Goal: Task Accomplishment & Management: Complete application form

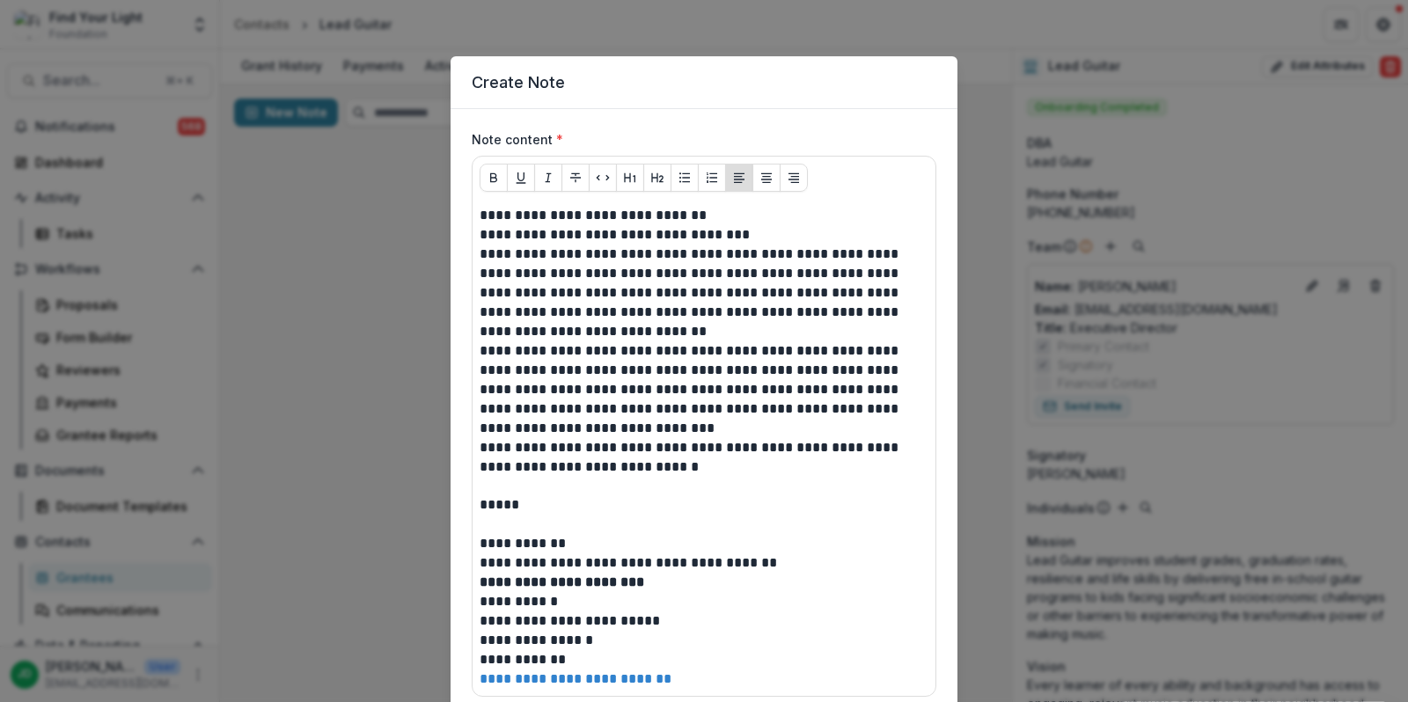
click at [667, 472] on p "**********" at bounding box center [705, 457] width 450 height 39
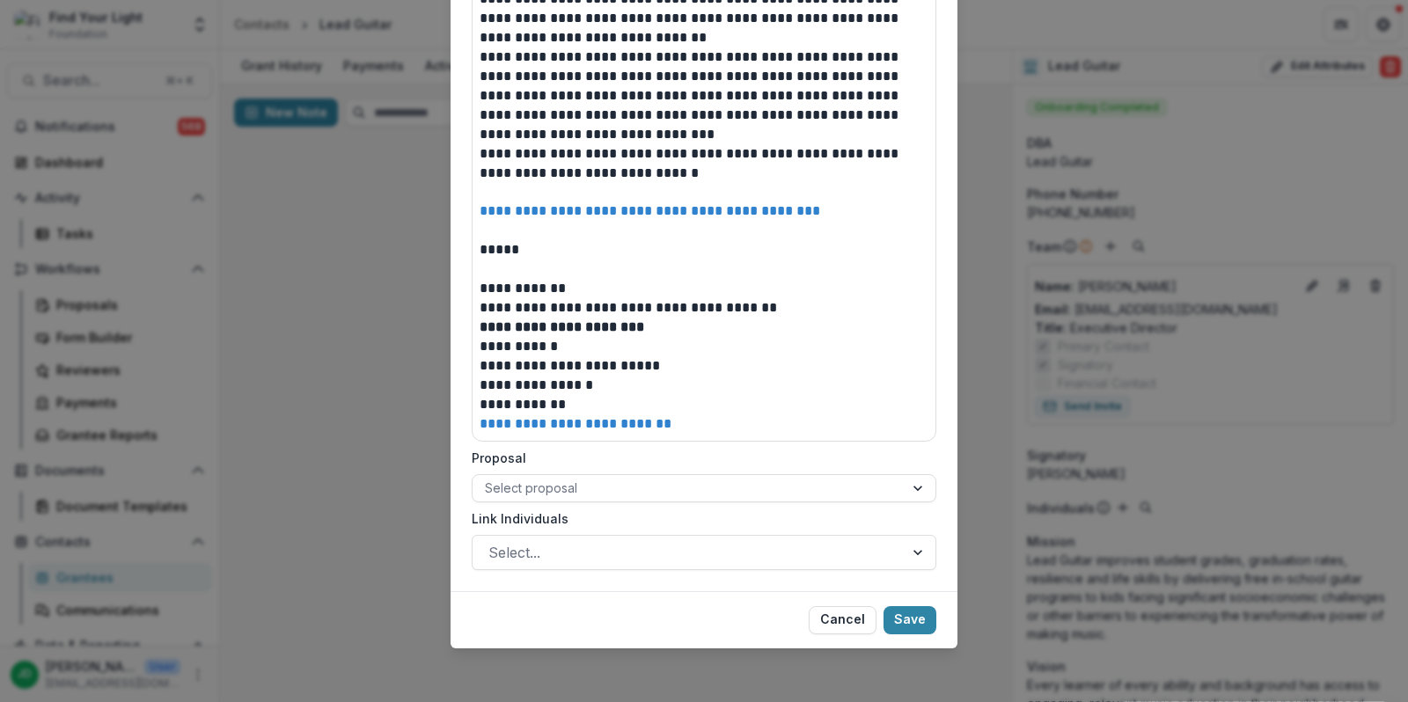
scroll to position [296, 0]
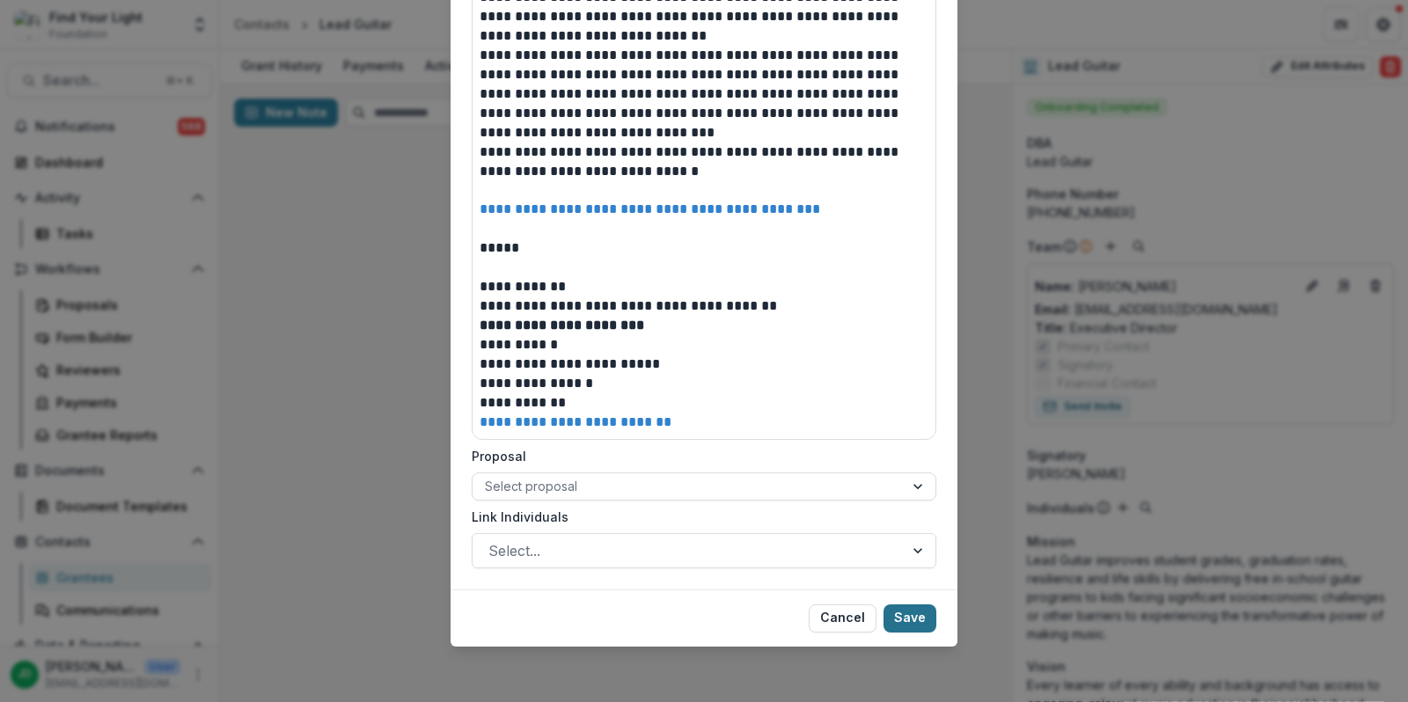
click at [900, 617] on button "Save" at bounding box center [910, 619] width 53 height 28
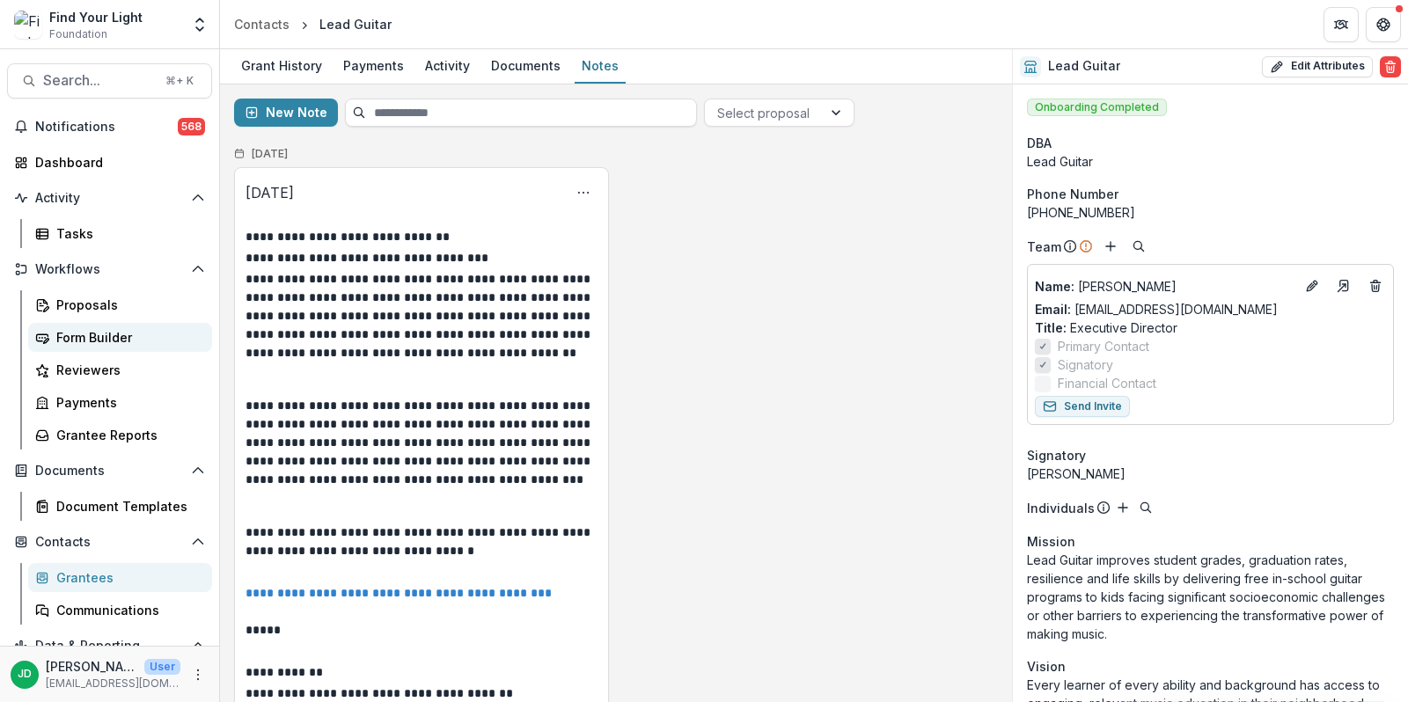
click at [92, 337] on div "Form Builder" at bounding box center [127, 337] width 142 height 18
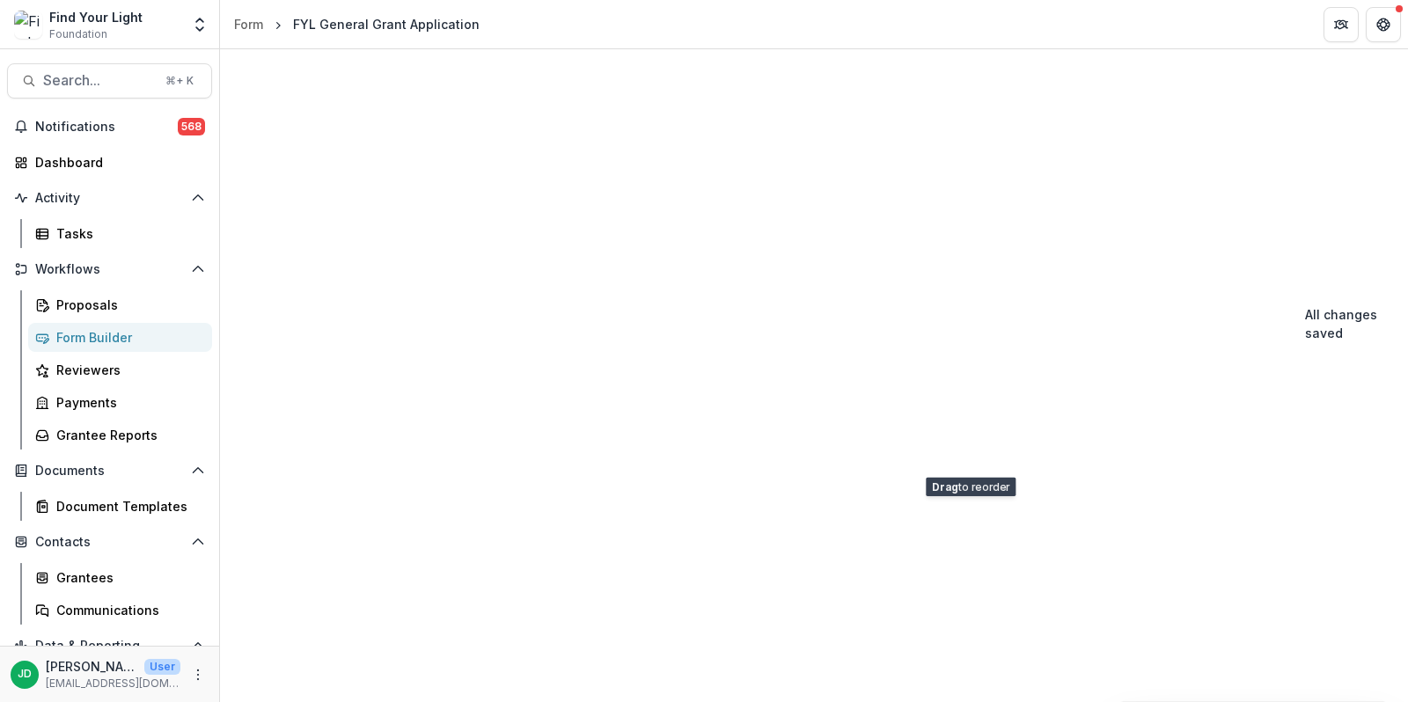
scroll to position [14225, 0]
drag, startPoint x: 1068, startPoint y: 220, endPoint x: 1054, endPoint y: 439, distance: 219.6
drag, startPoint x: 1061, startPoint y: 262, endPoint x: 1033, endPoint y: 429, distance: 169.6
drag, startPoint x: 1070, startPoint y: 348, endPoint x: 1026, endPoint y: 435, distance: 97.6
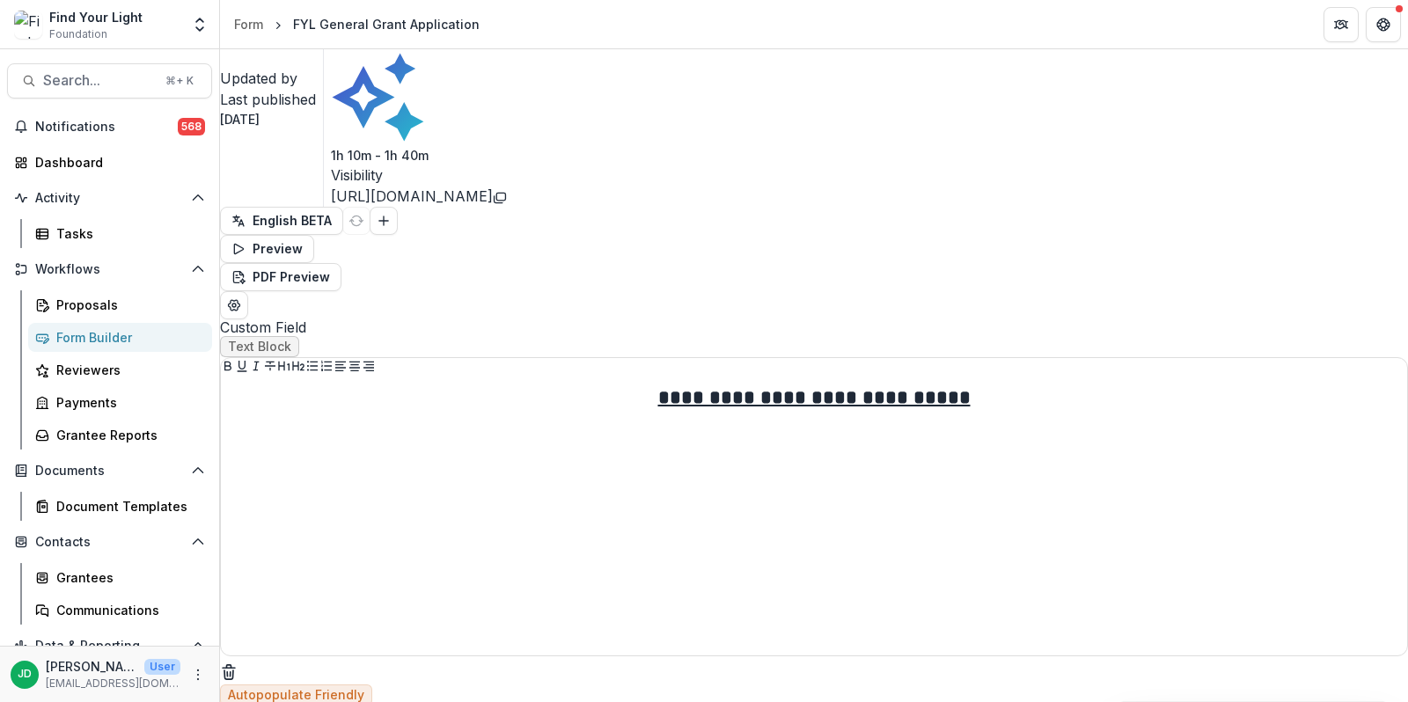
scroll to position [0, 0]
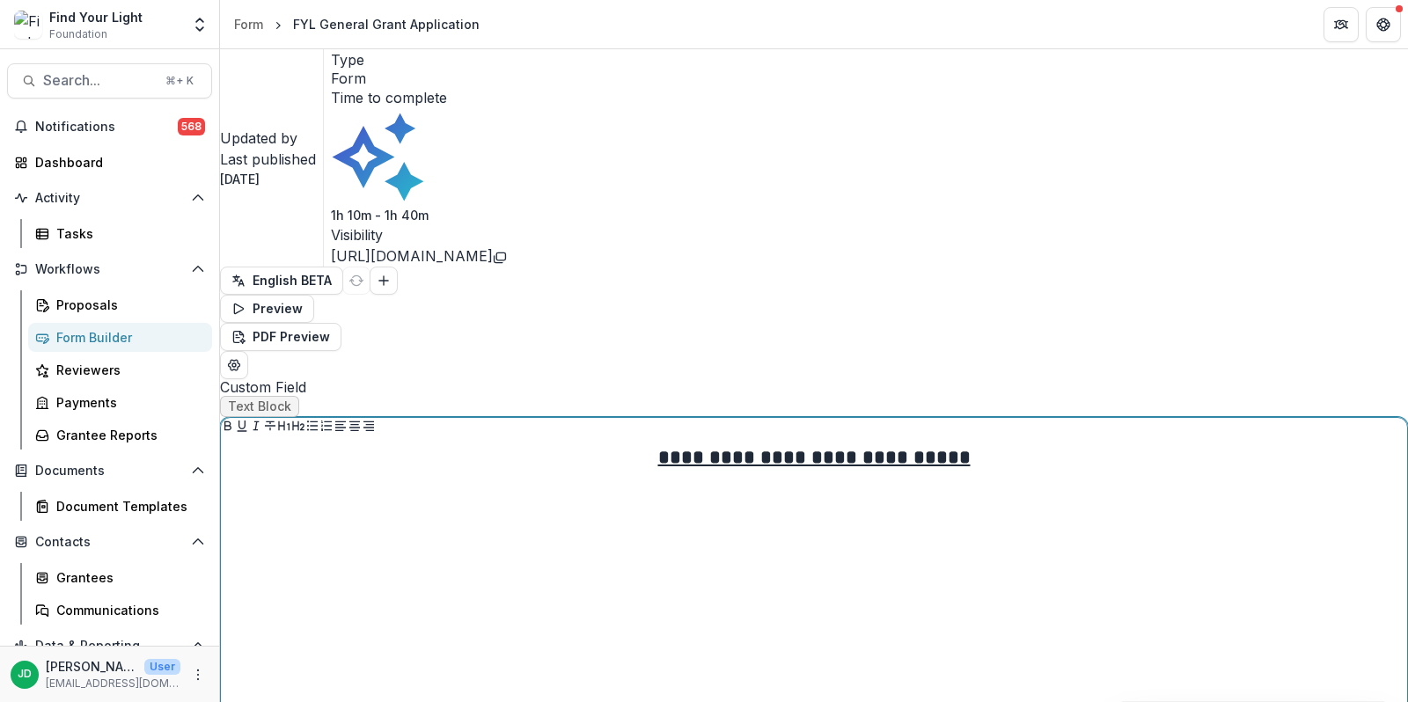
click at [953, 444] on div "**********" at bounding box center [814, 576] width 1172 height 264
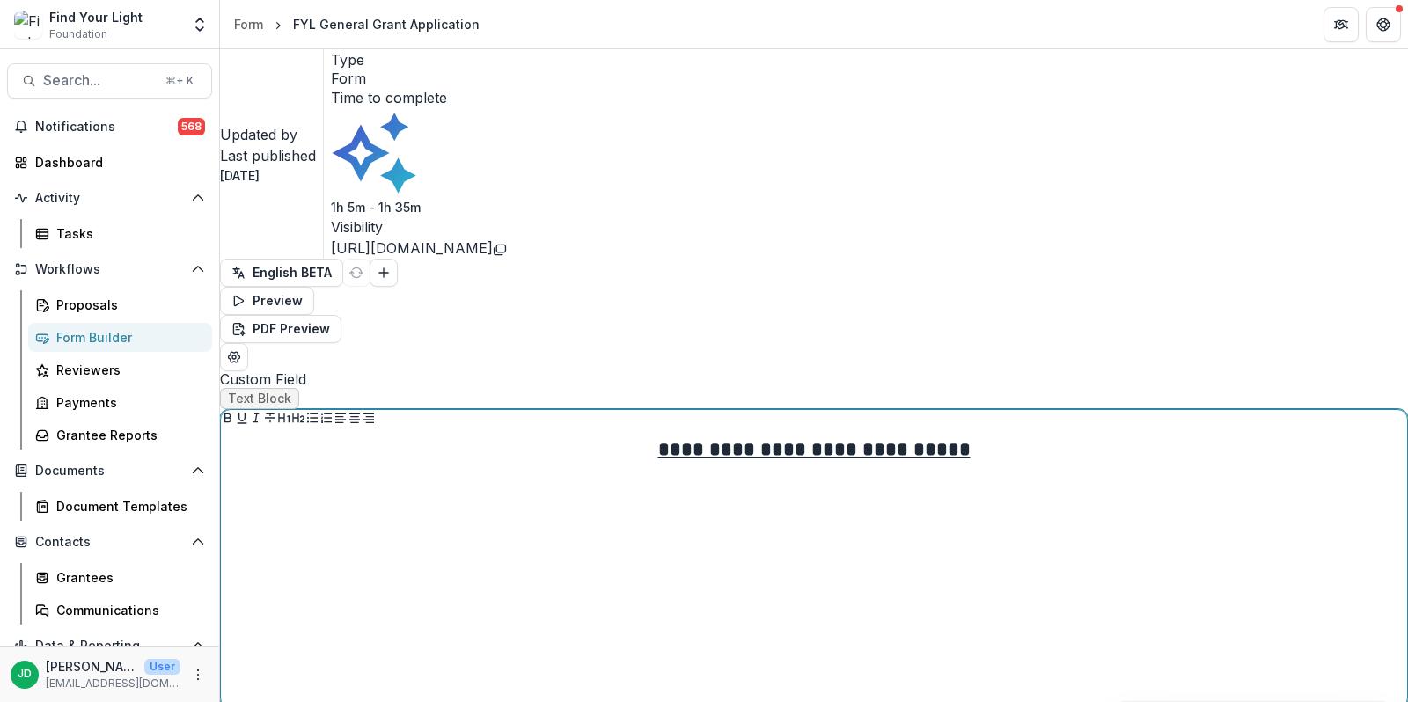
click at [875, 437] on div "**********" at bounding box center [814, 569] width 1172 height 264
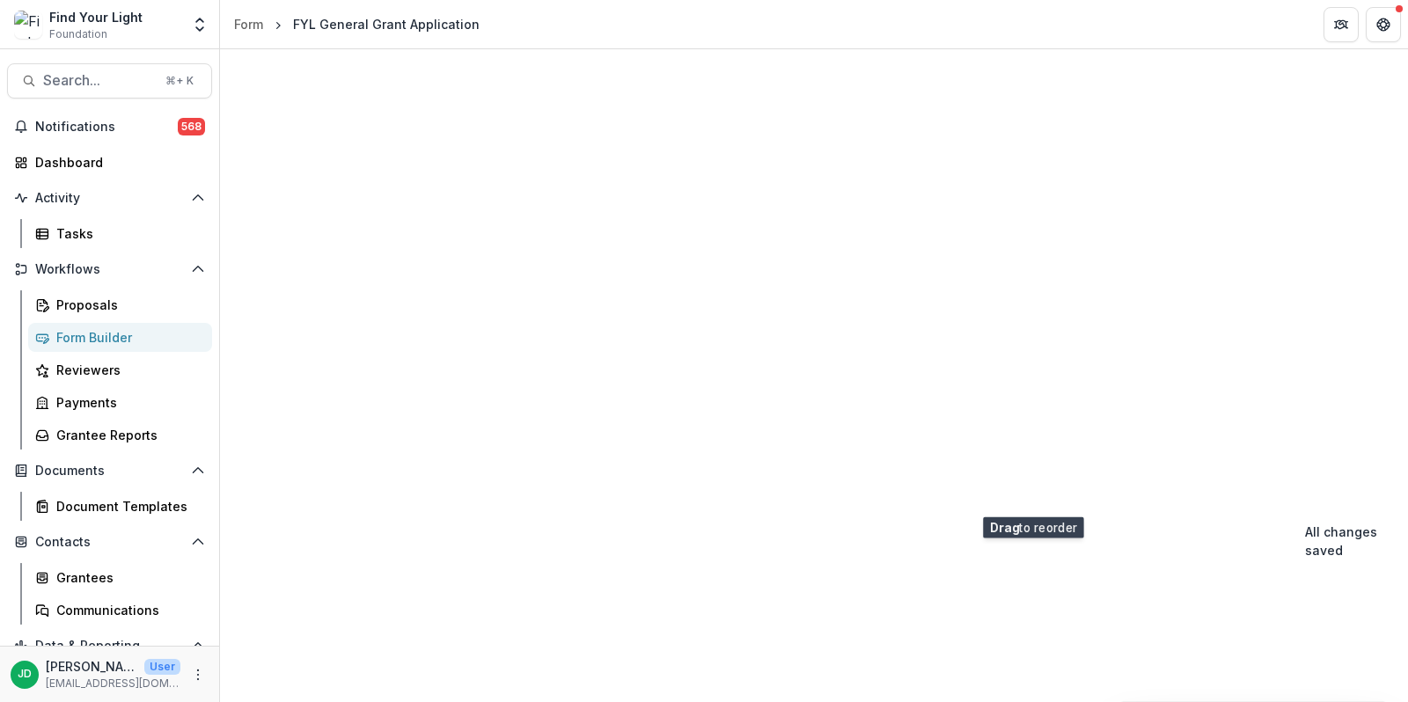
scroll to position [14225, 0]
drag, startPoint x: 1072, startPoint y: 234, endPoint x: 1052, endPoint y: 439, distance: 206.0
drag, startPoint x: 1070, startPoint y: 348, endPoint x: 1070, endPoint y: 429, distance: 81.0
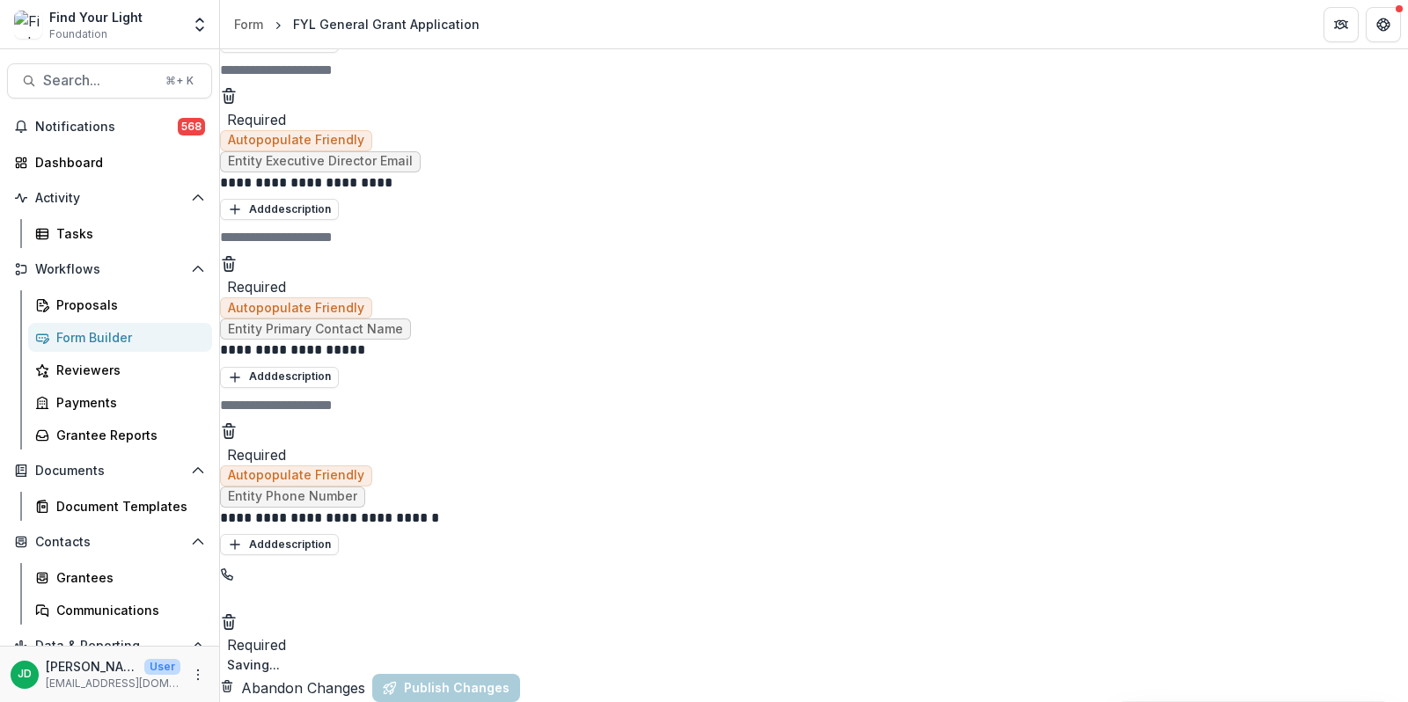
scroll to position [14107, 0]
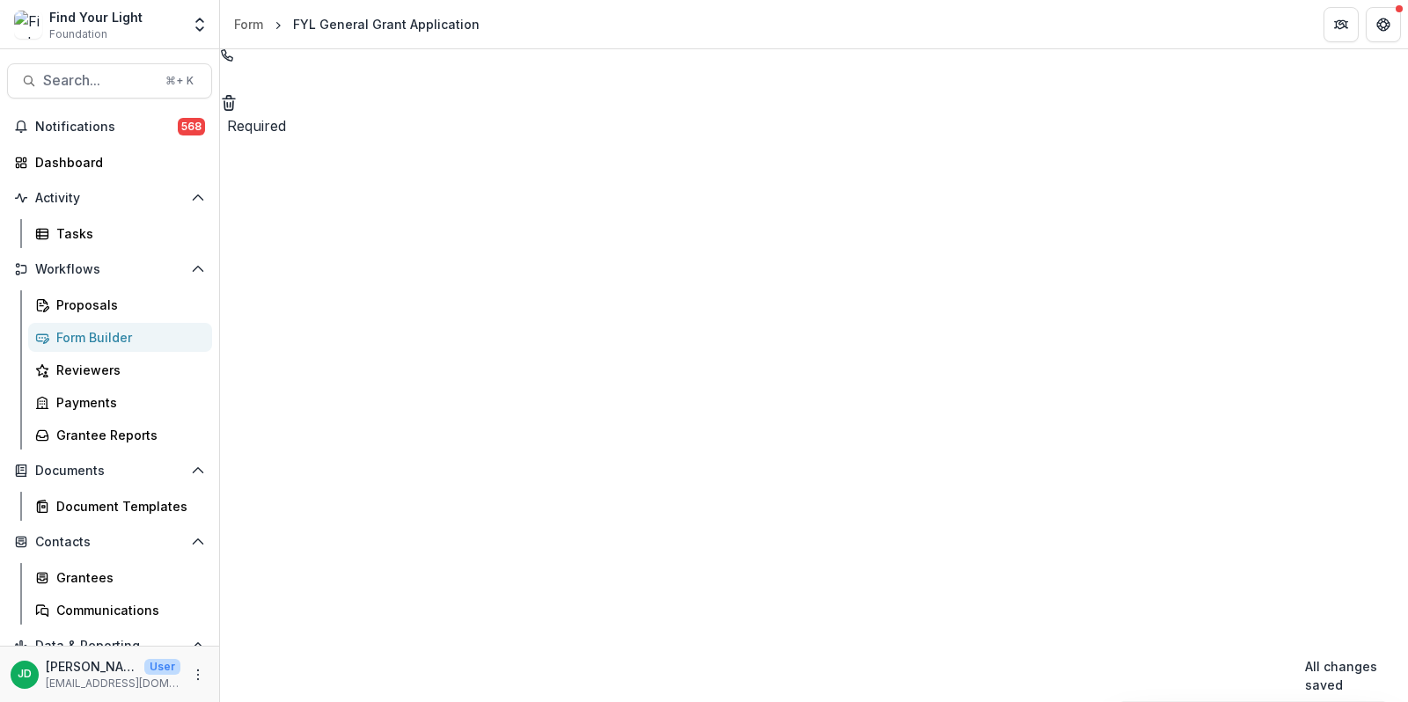
drag, startPoint x: 982, startPoint y: 560, endPoint x: 952, endPoint y: 517, distance: 51.8
drag, startPoint x: 1068, startPoint y: 554, endPoint x: 1043, endPoint y: 297, distance: 258.2
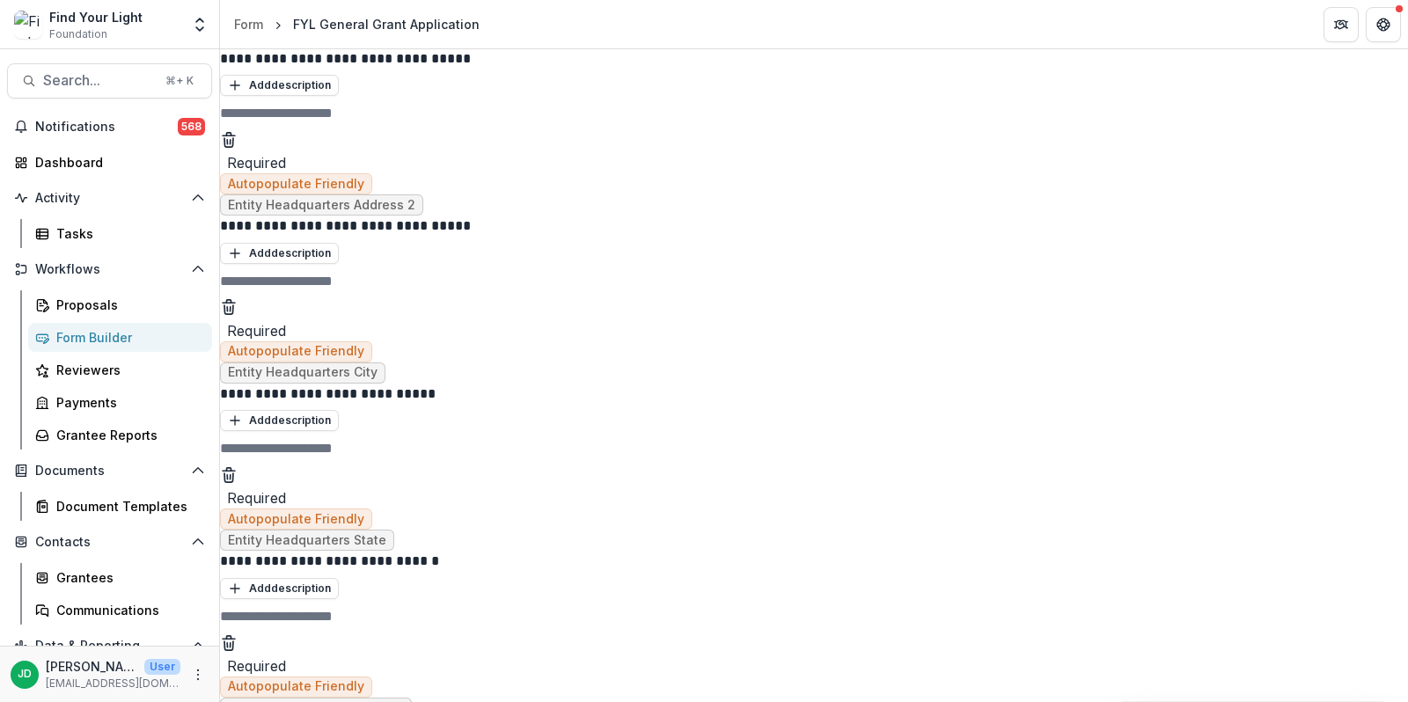
scroll to position [1467, 0]
click at [238, 317] on icon "Delete field" at bounding box center [229, 308] width 18 height 18
click at [746, 68] on p "**********" at bounding box center [483, 58] width 526 height 18
click at [710, 68] on p "**********" at bounding box center [483, 58] width 526 height 18
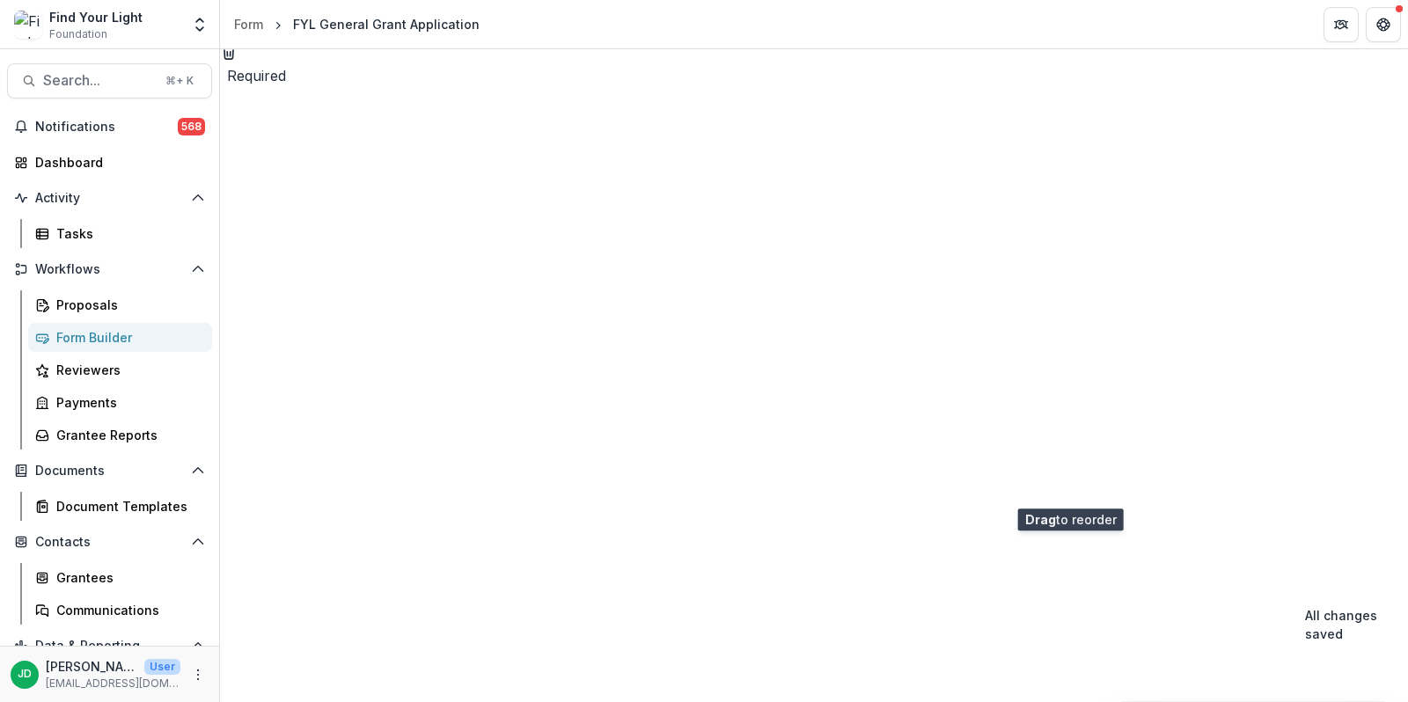
scroll to position [13977, 0]
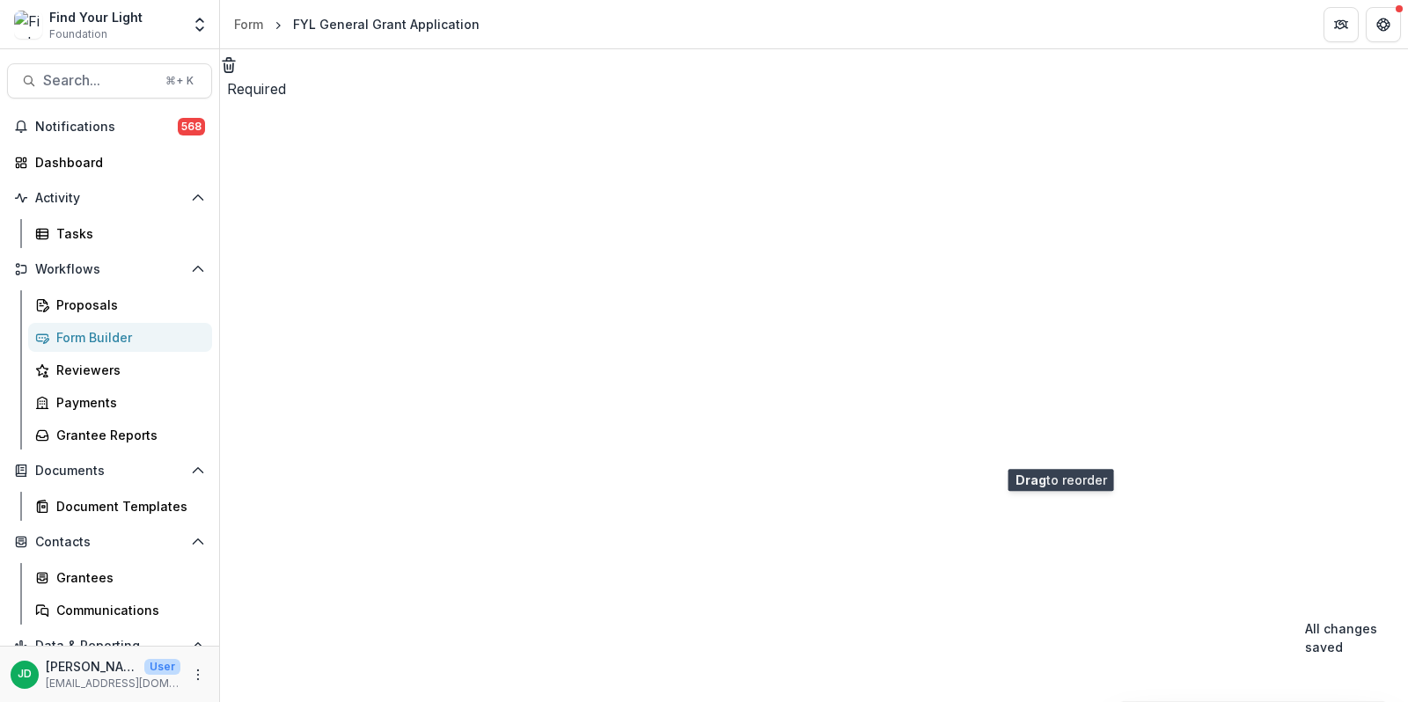
drag, startPoint x: 1067, startPoint y: 253, endPoint x: 1059, endPoint y: 449, distance: 196.4
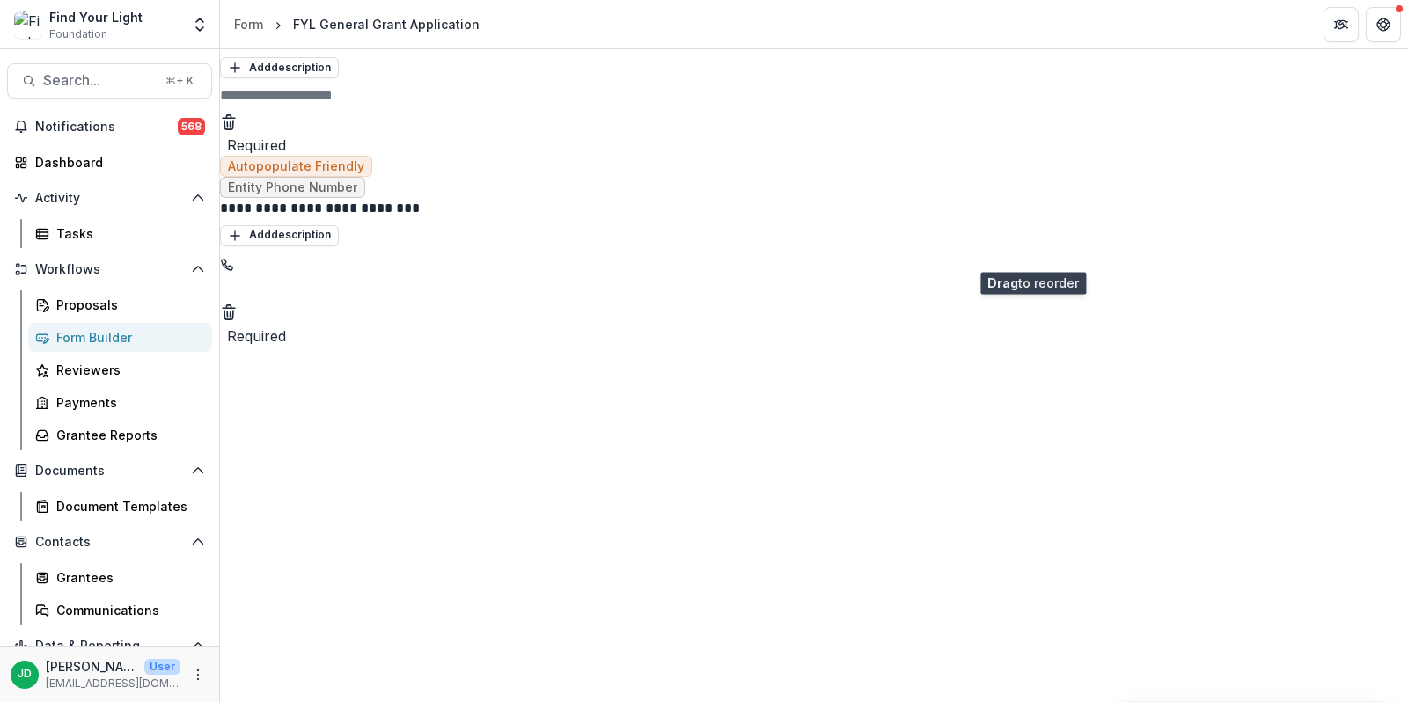
drag, startPoint x: 1060, startPoint y: 438, endPoint x: 1025, endPoint y: 246, distance: 195.9
click at [220, 31] on icon "Move field" at bounding box center [220, 31] width 0 height 0
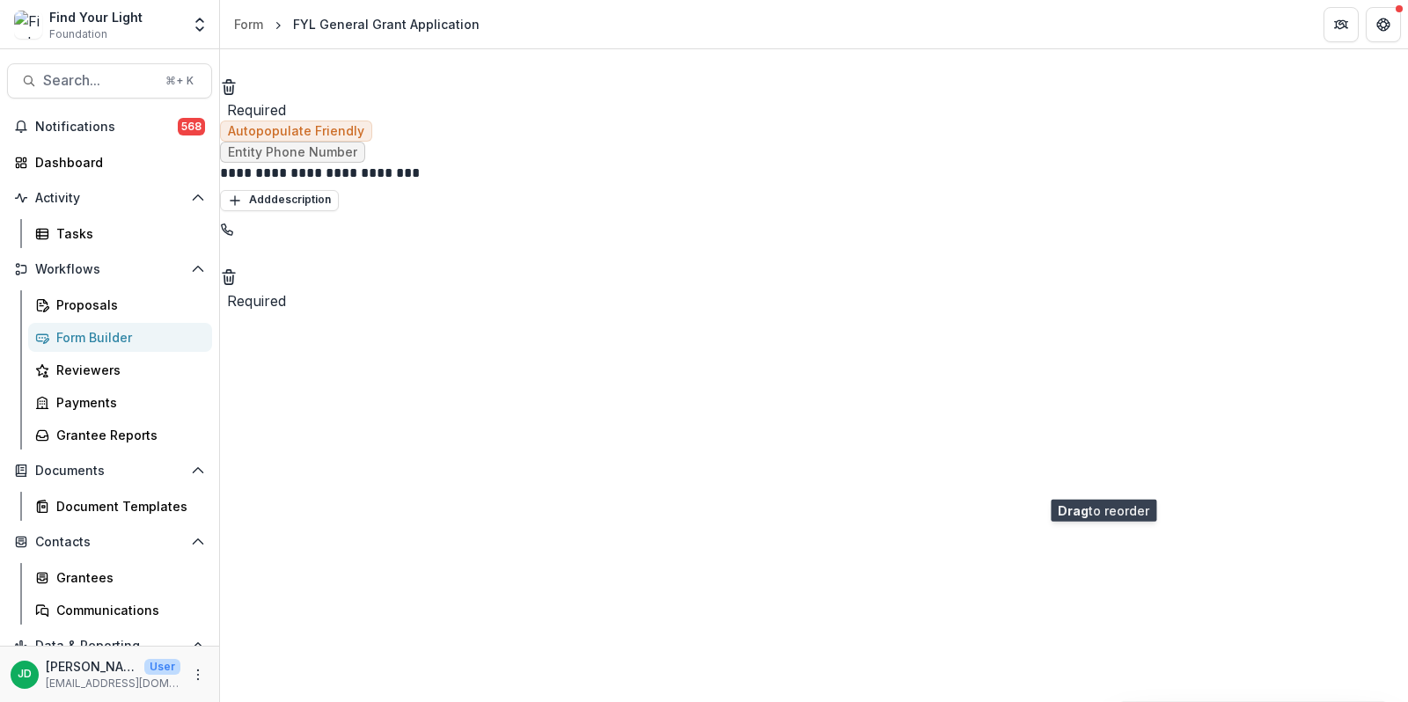
scroll to position [13766, 0]
drag, startPoint x: 1071, startPoint y: 199, endPoint x: 1075, endPoint y: 209, distance: 11.1
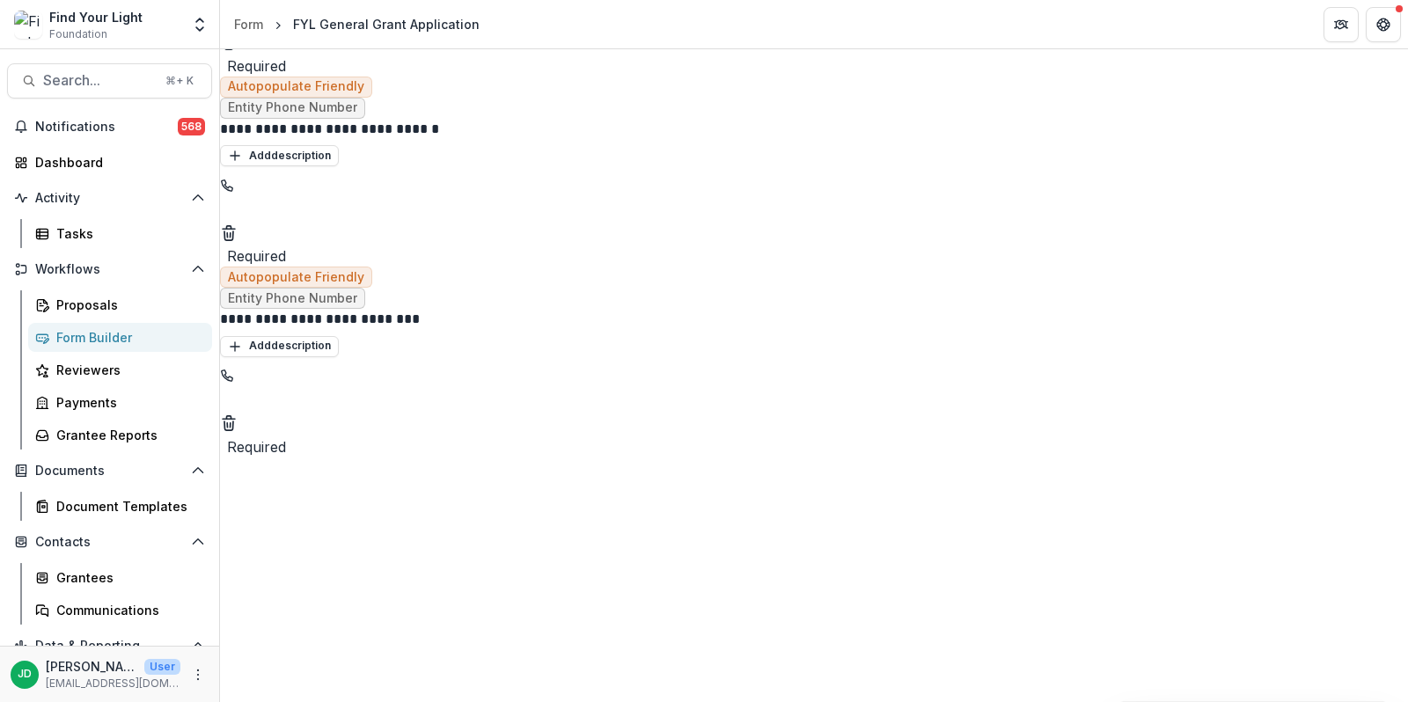
scroll to position [13615, 0]
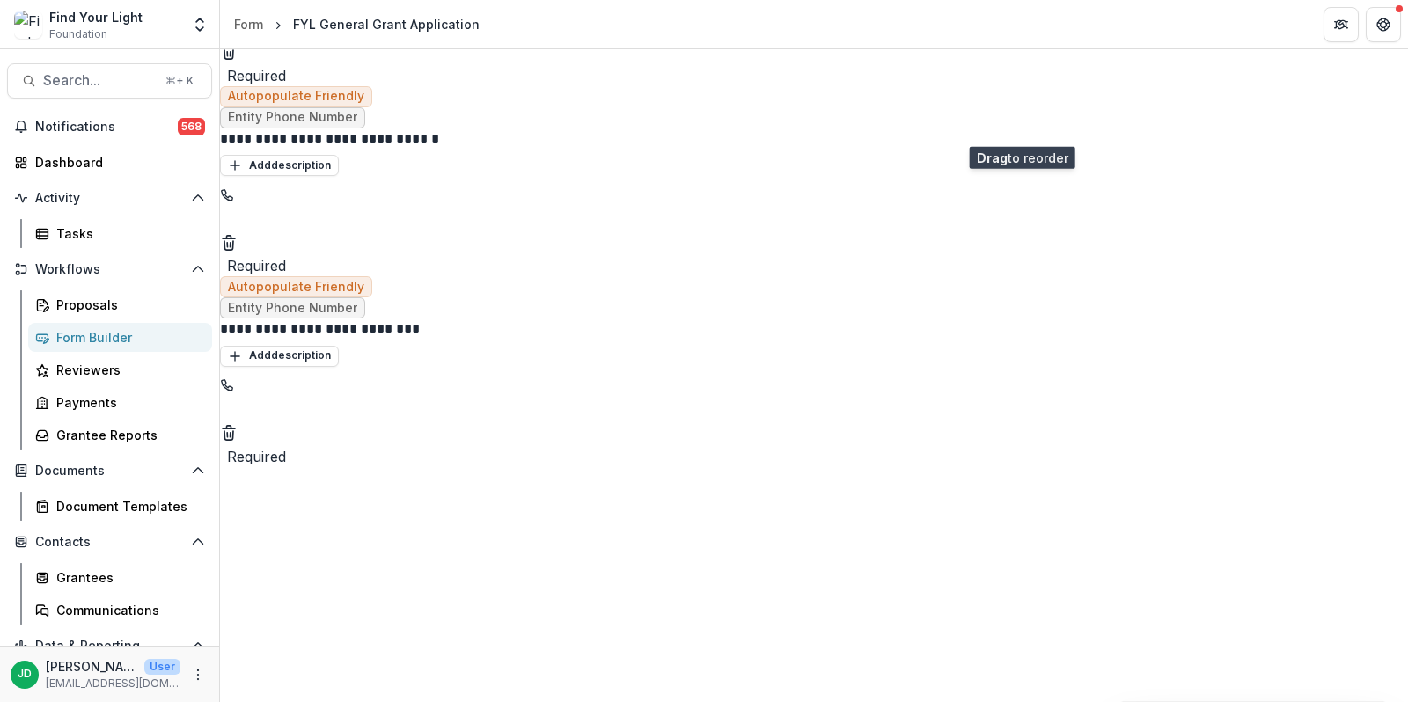
drag, startPoint x: 1060, startPoint y: 567, endPoint x: 1014, endPoint y: 135, distance: 434.6
click at [220, 128] on button "Move field" at bounding box center [220, 128] width 0 height 0
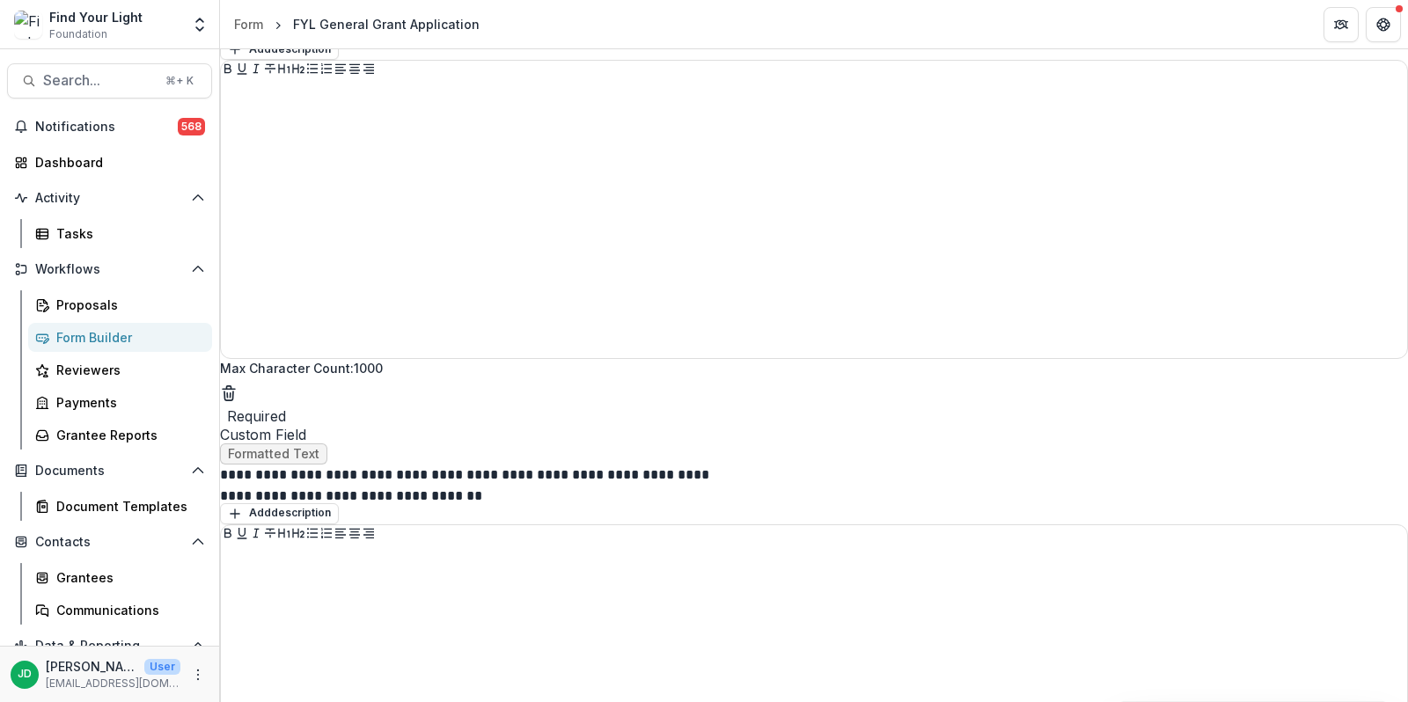
scroll to position [2488, 0]
drag, startPoint x: 1001, startPoint y: 202, endPoint x: 809, endPoint y: 206, distance: 192.8
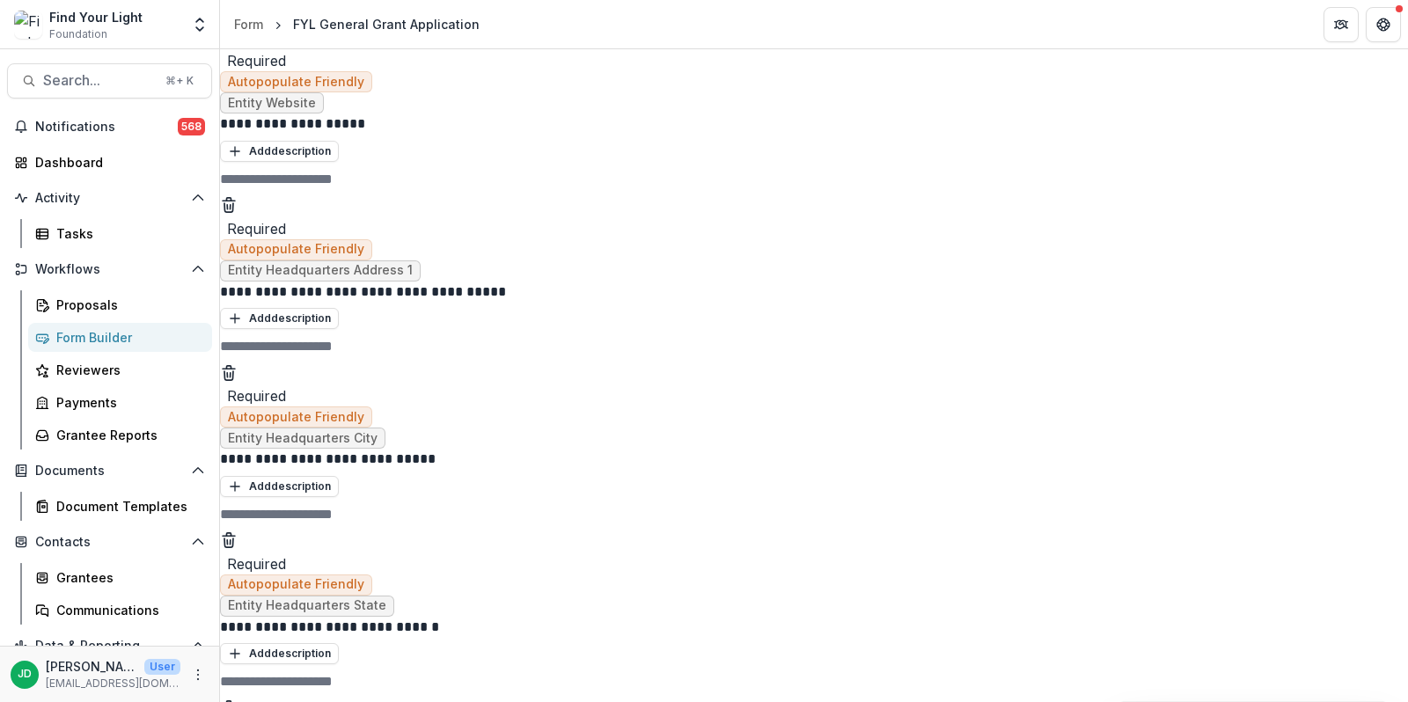
scroll to position [1216, 0]
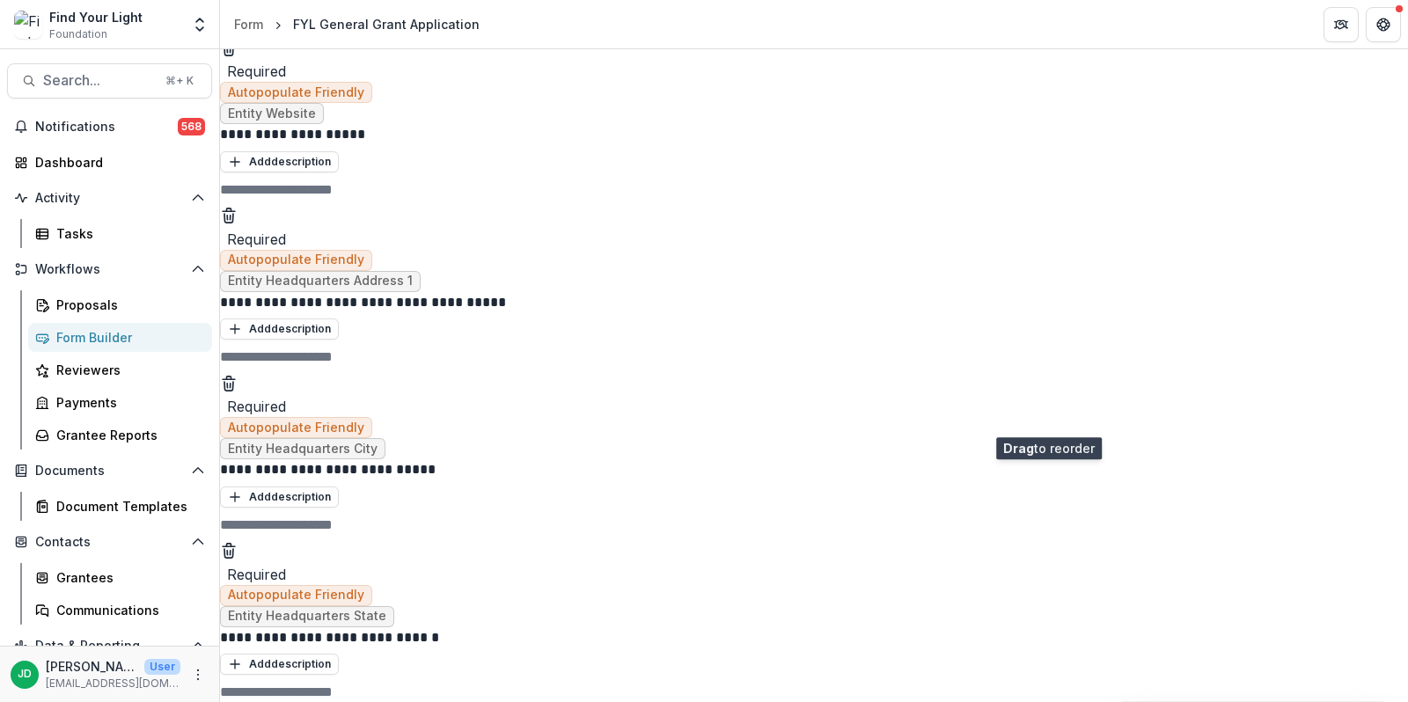
drag, startPoint x: 1063, startPoint y: 494, endPoint x: 1045, endPoint y: 412, distance: 83.9
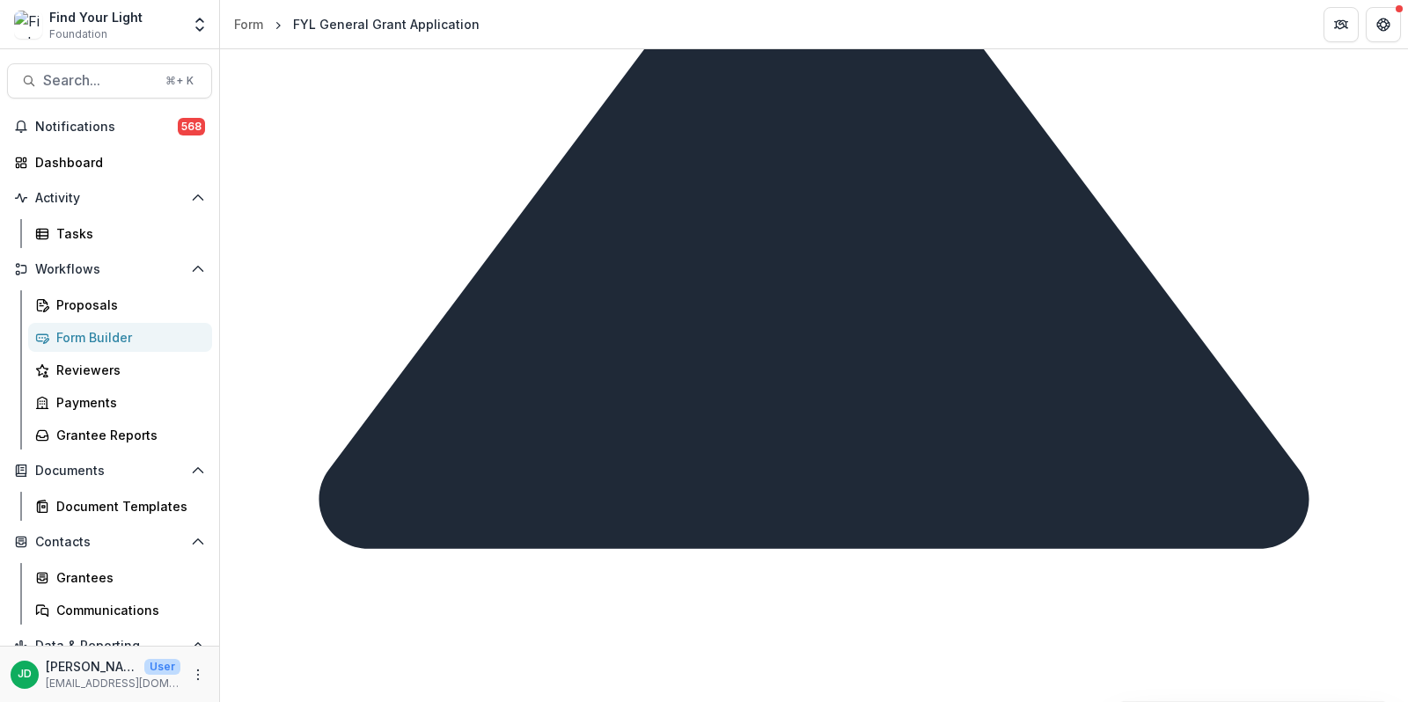
scroll to position [5190, 0]
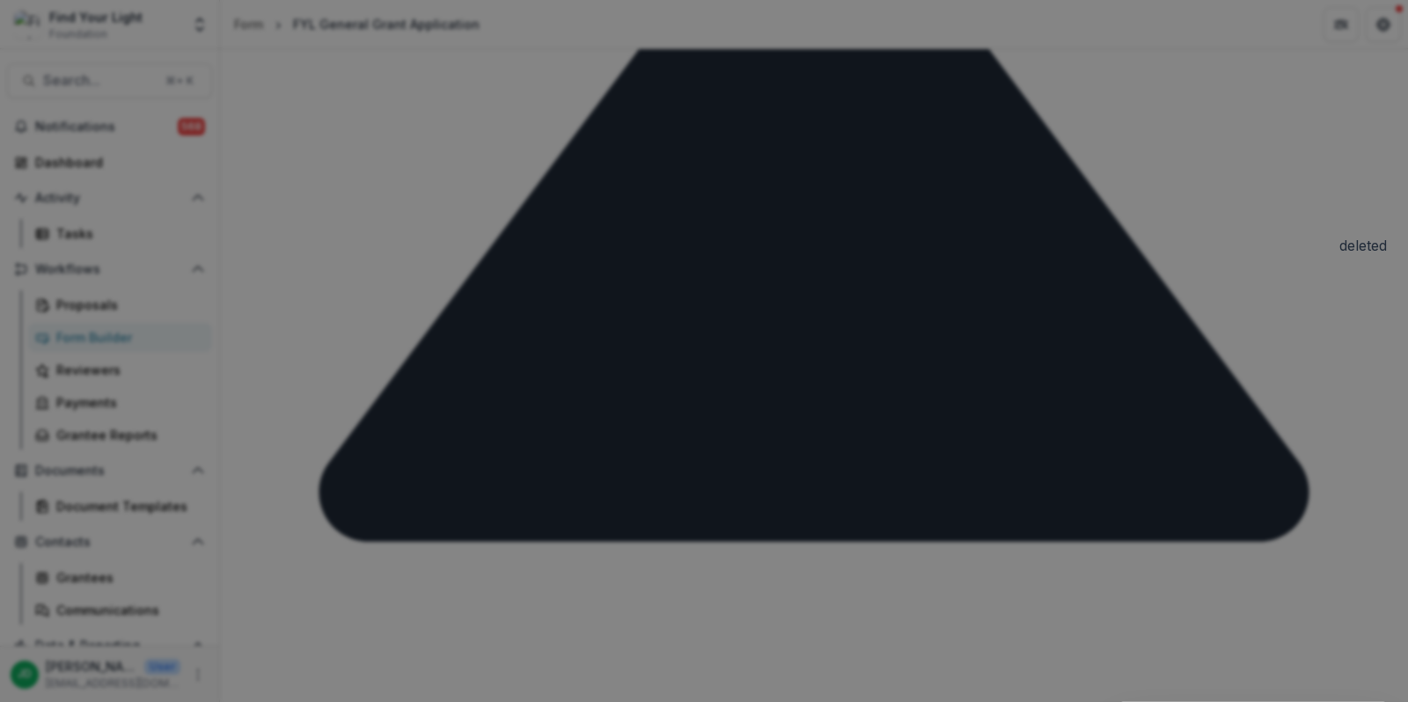
scroll to position [3335, 0]
click at [1299, 660] on button "Publish" at bounding box center [1343, 674] width 88 height 28
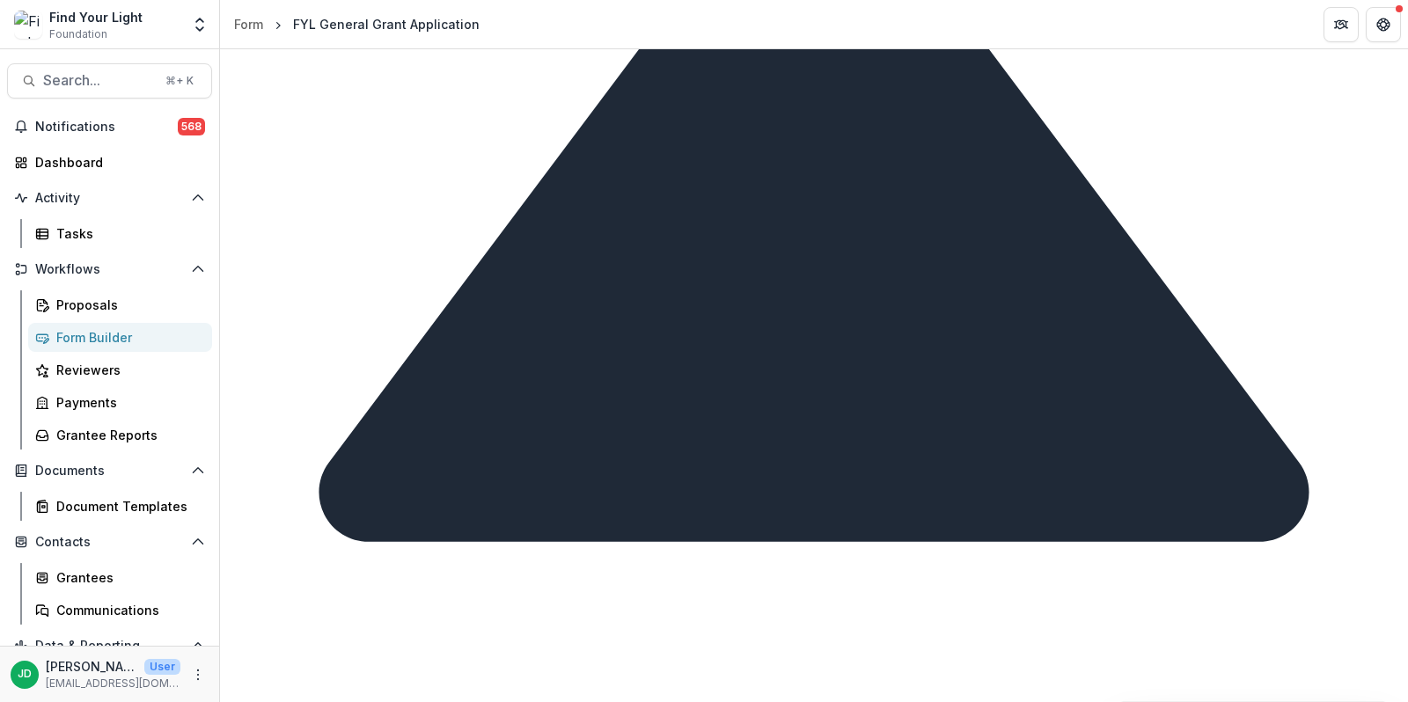
click at [106, 328] on div "Form Builder" at bounding box center [127, 337] width 142 height 18
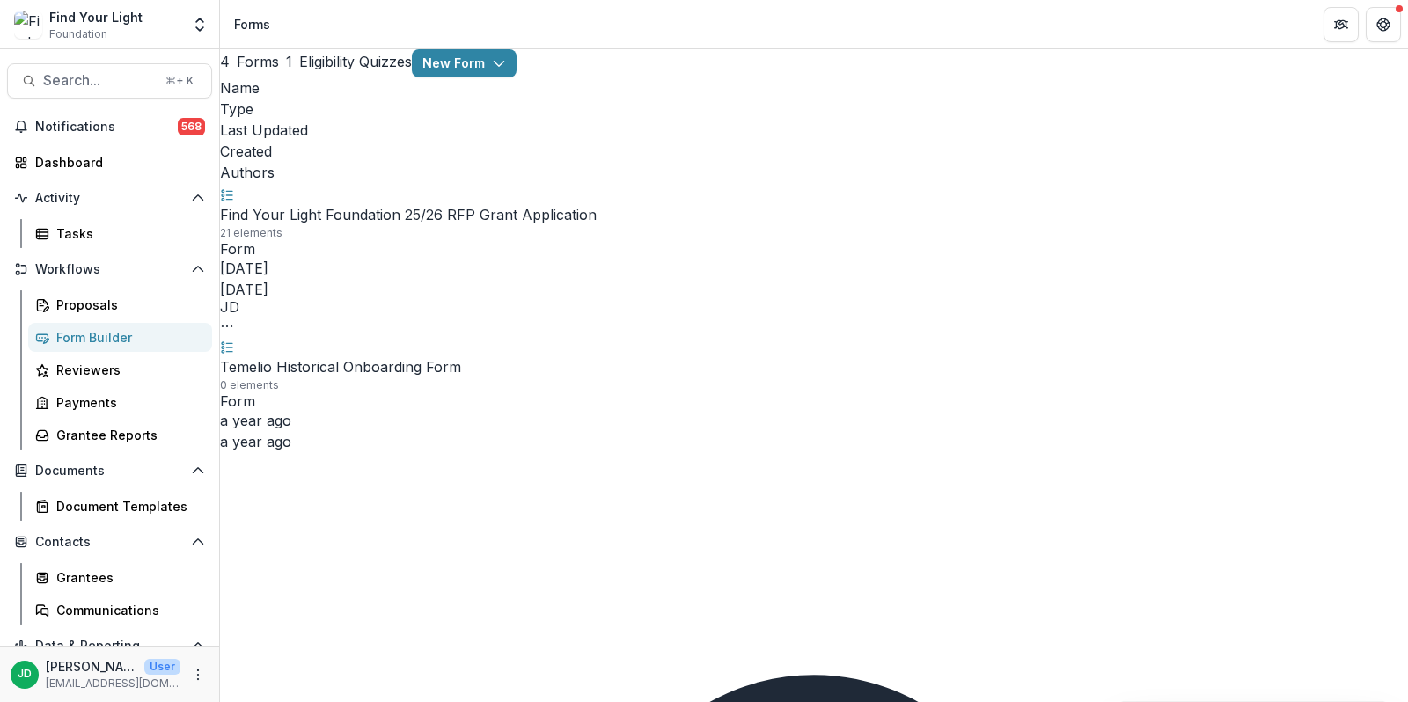
click at [409, 211] on div "Find Your Light Foundation 25/26 RFP Grant Application 21 elements" at bounding box center [814, 222] width 1188 height 37
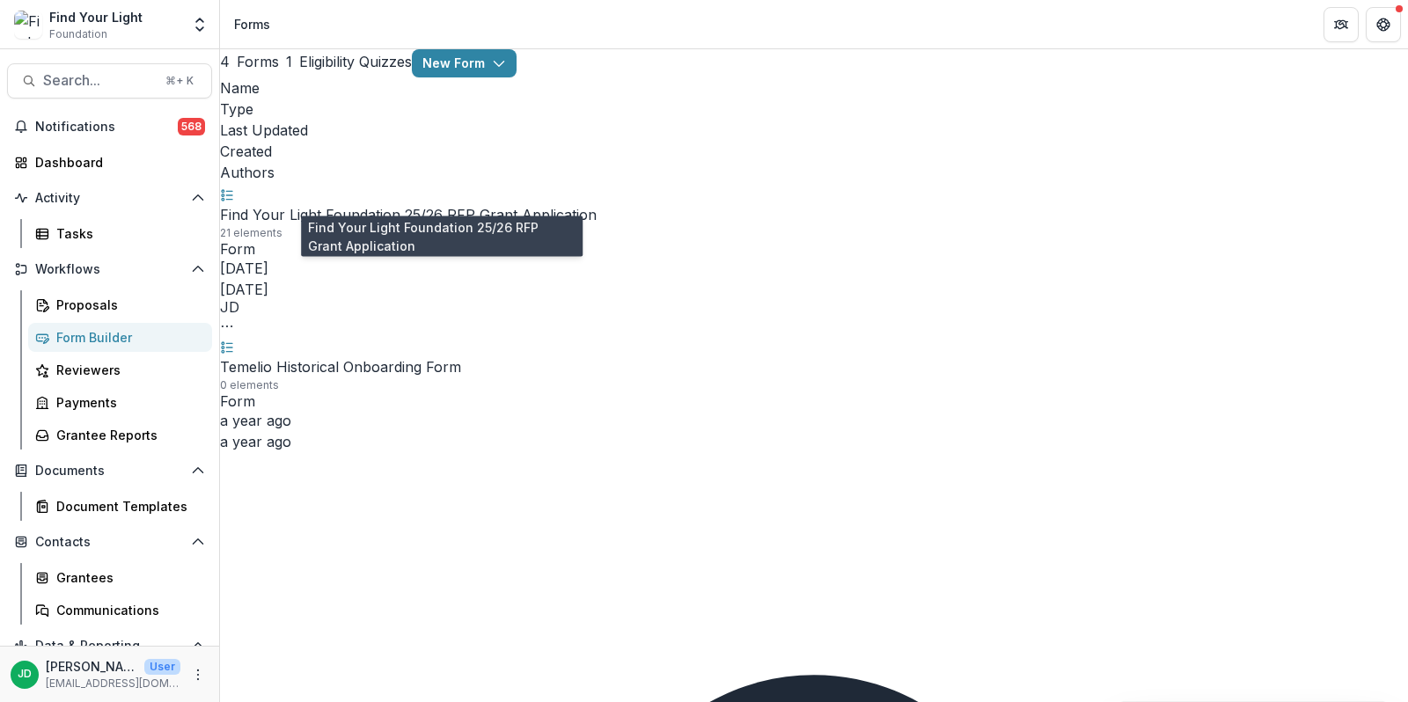
click at [405, 206] on link "Find Your Light Foundation 25/26 RFP Grant Application" at bounding box center [408, 215] width 377 height 18
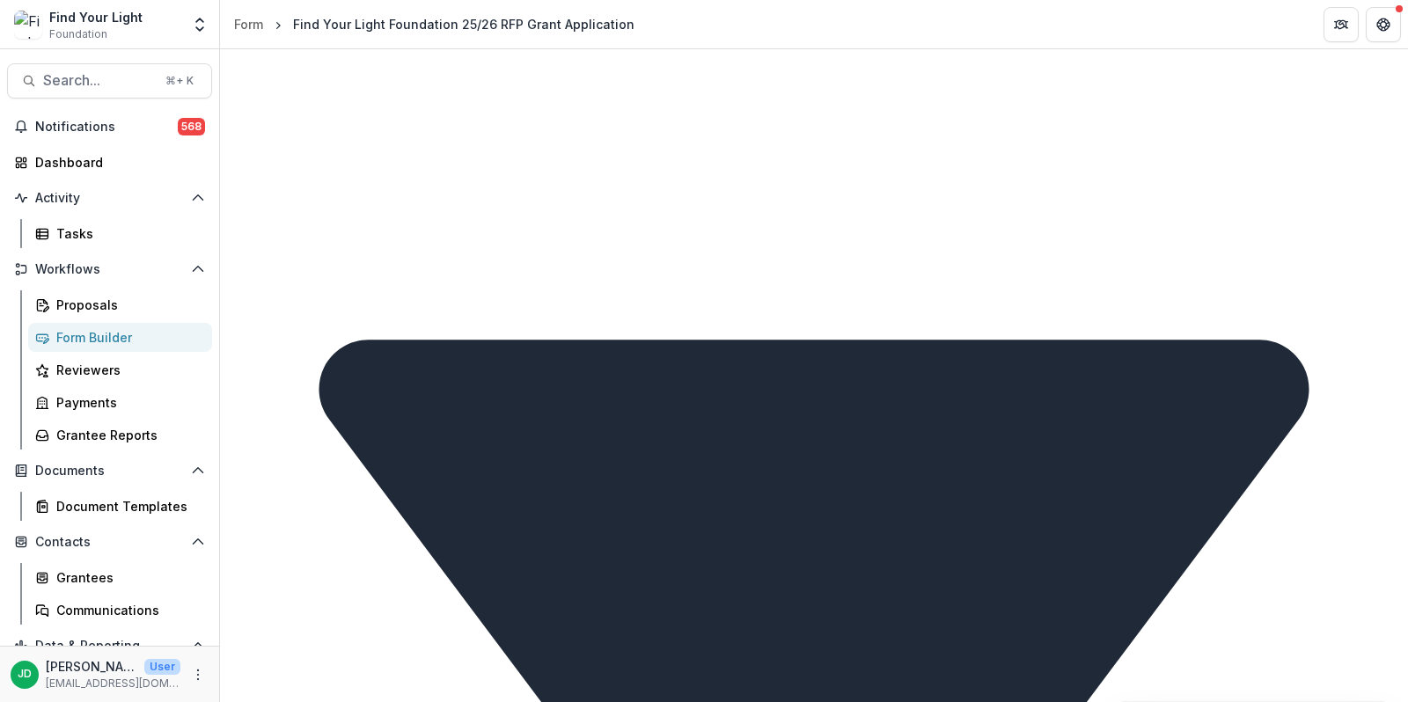
scroll to position [2755, 0]
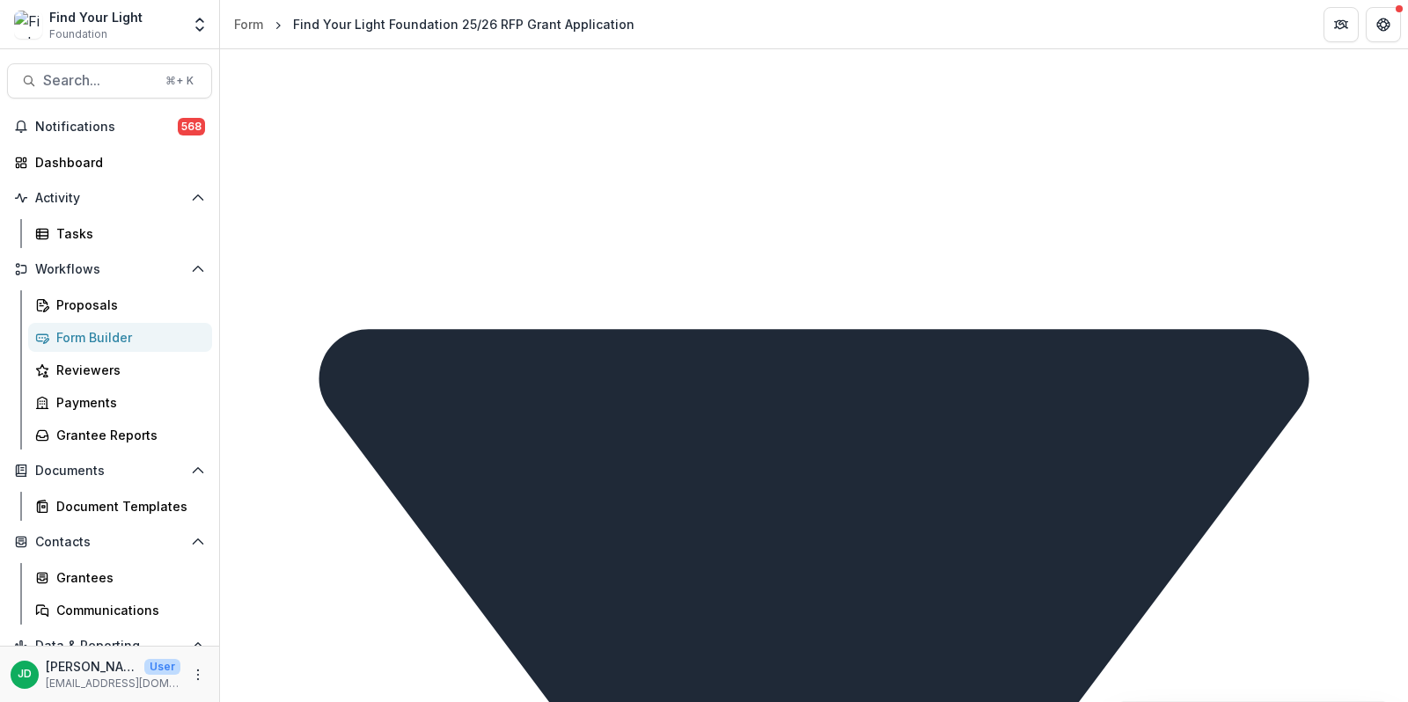
drag, startPoint x: 830, startPoint y: 309, endPoint x: 537, endPoint y: 271, distance: 295.5
click at [106, 337] on div "Form Builder" at bounding box center [127, 337] width 142 height 18
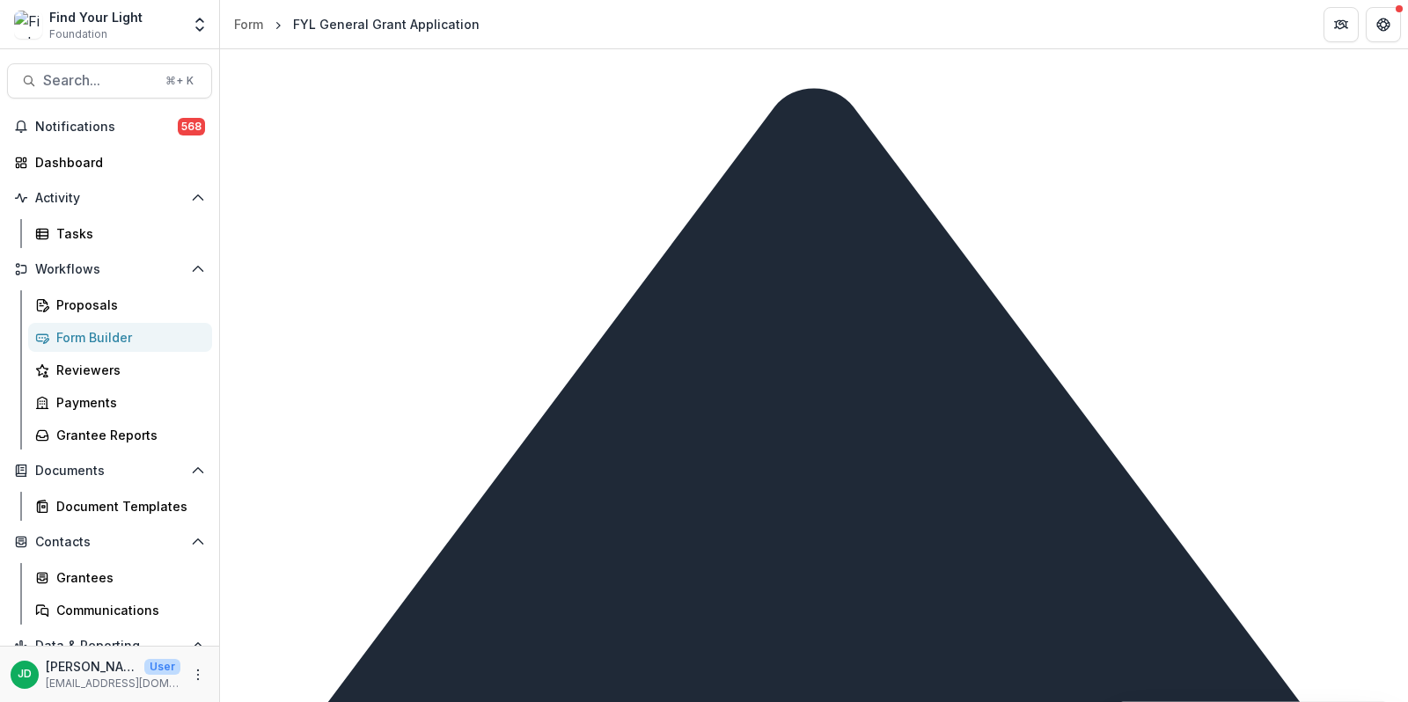
scroll to position [4987, 0]
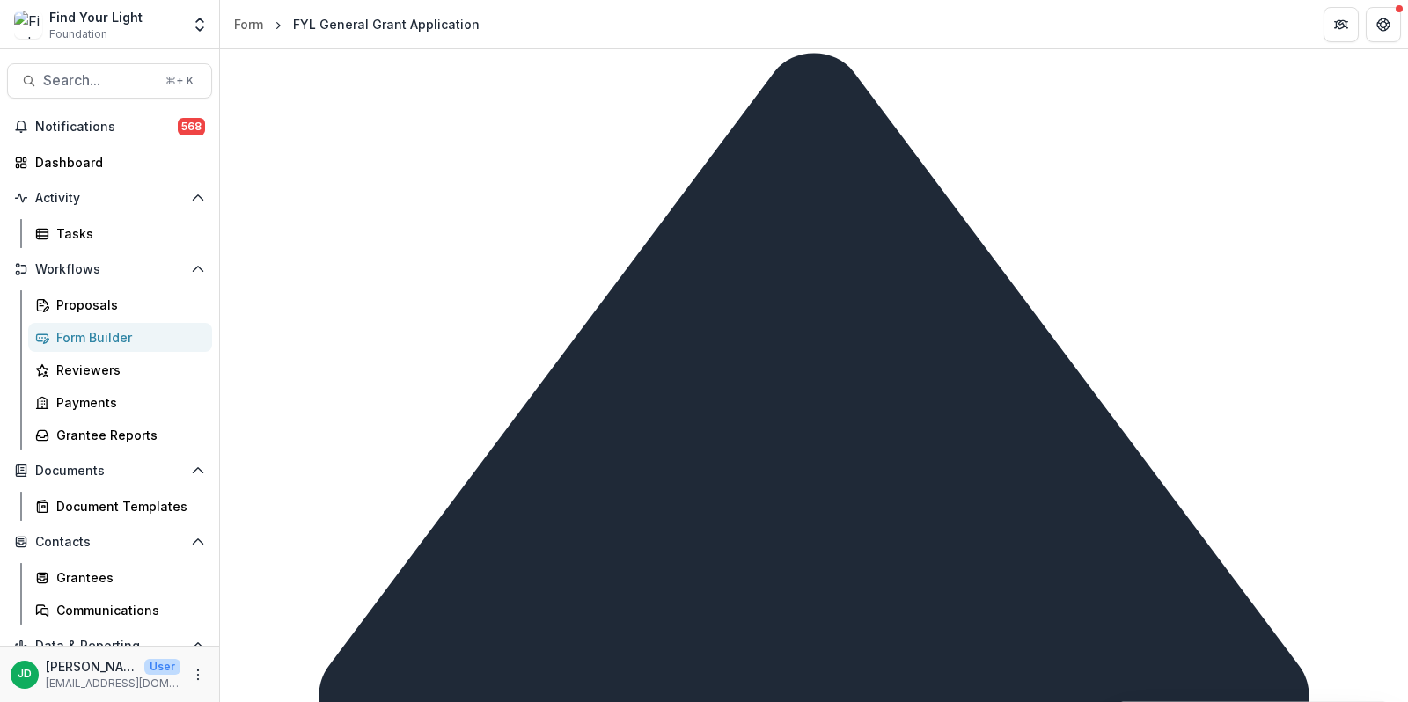
drag, startPoint x: 924, startPoint y: 392, endPoint x: 540, endPoint y: 394, distance: 383.7
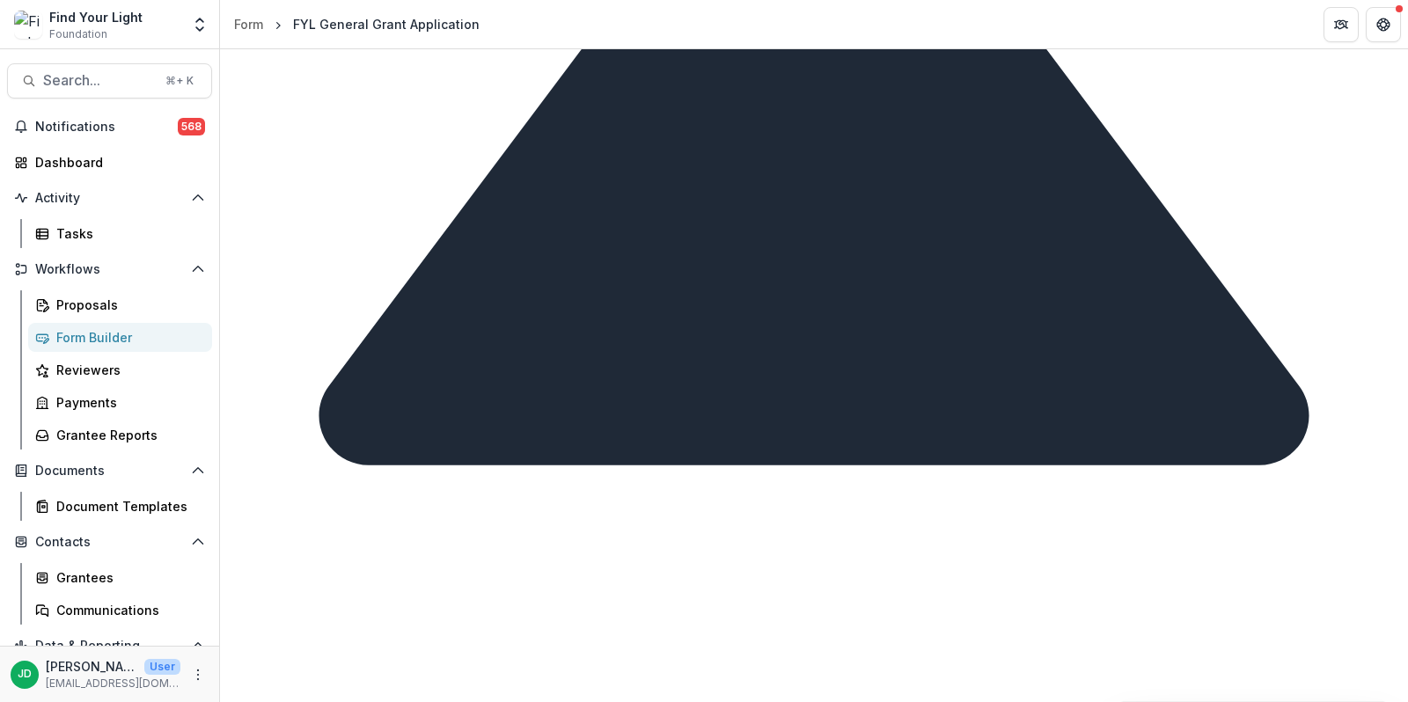
scroll to position [5342, 0]
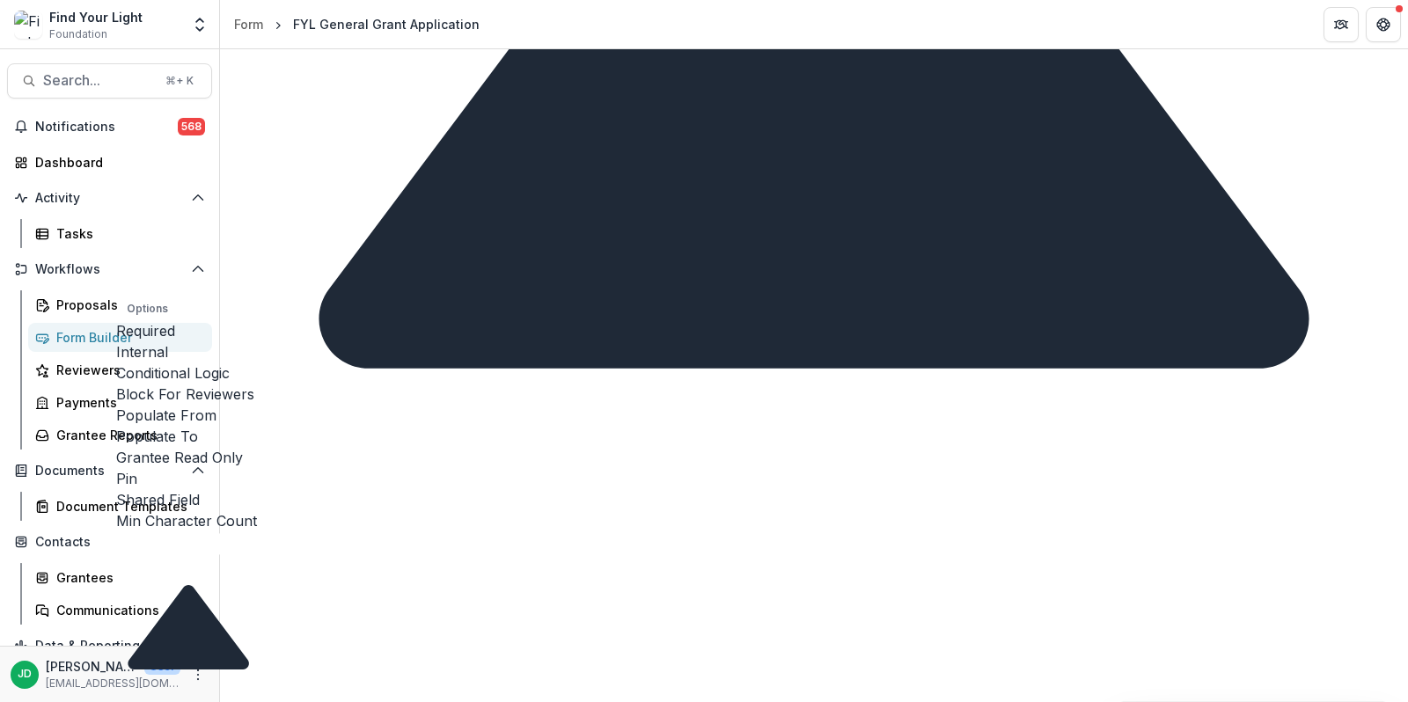
scroll to position [5414, 0]
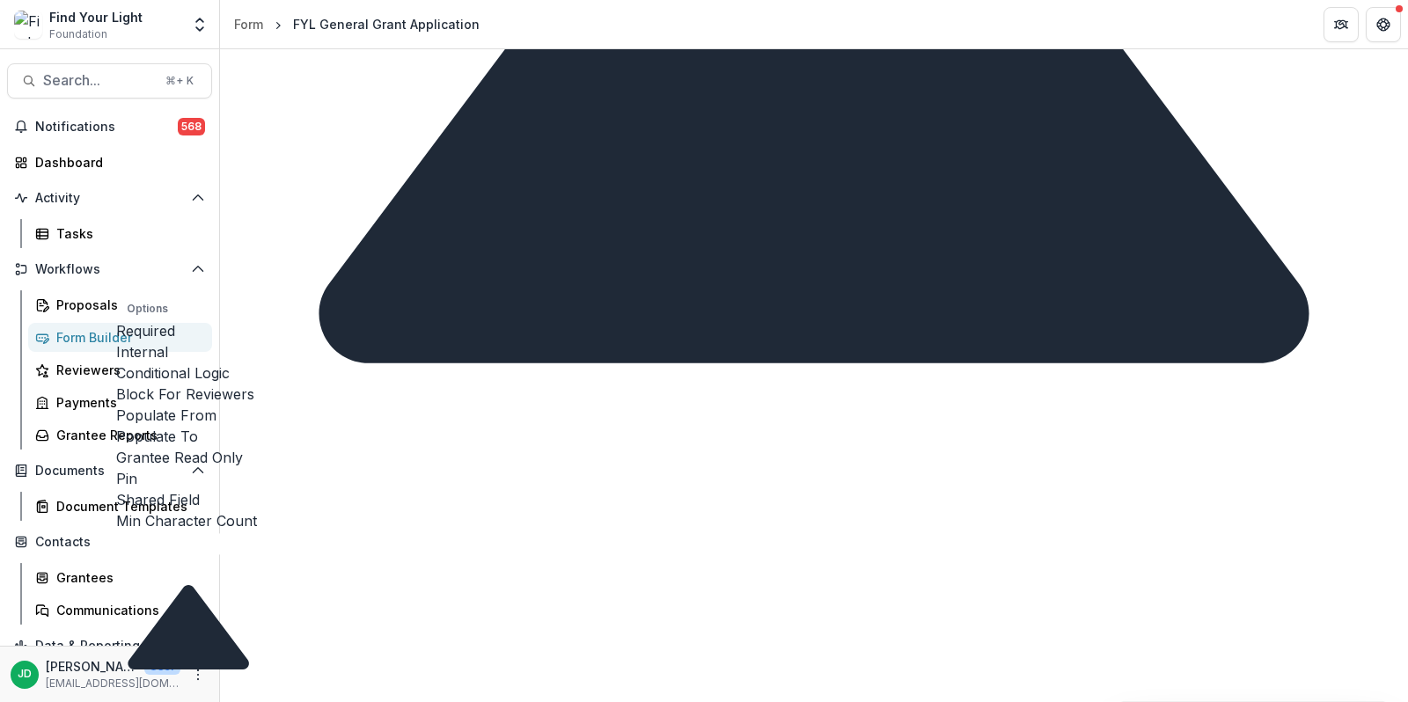
drag, startPoint x: 825, startPoint y: 539, endPoint x: 790, endPoint y: 539, distance: 34.3
type input "****"
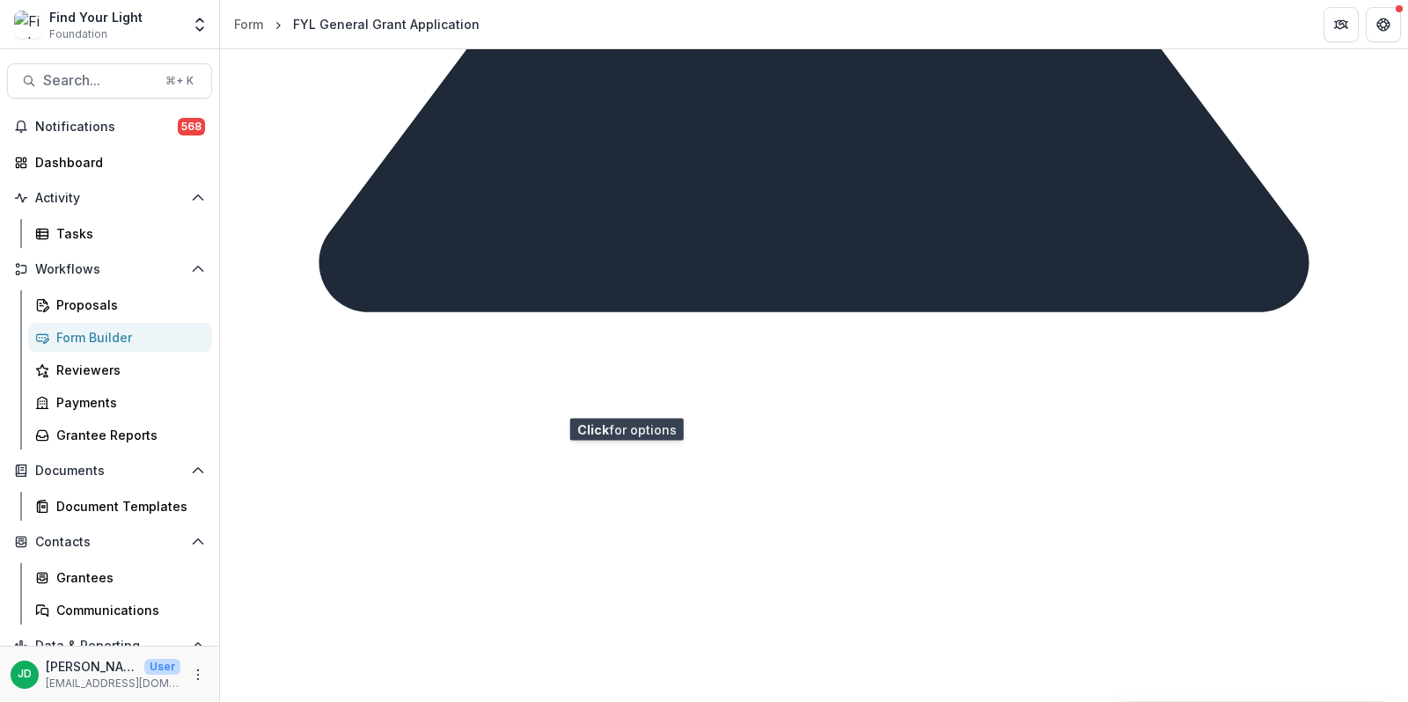
scroll to position [5468, 0]
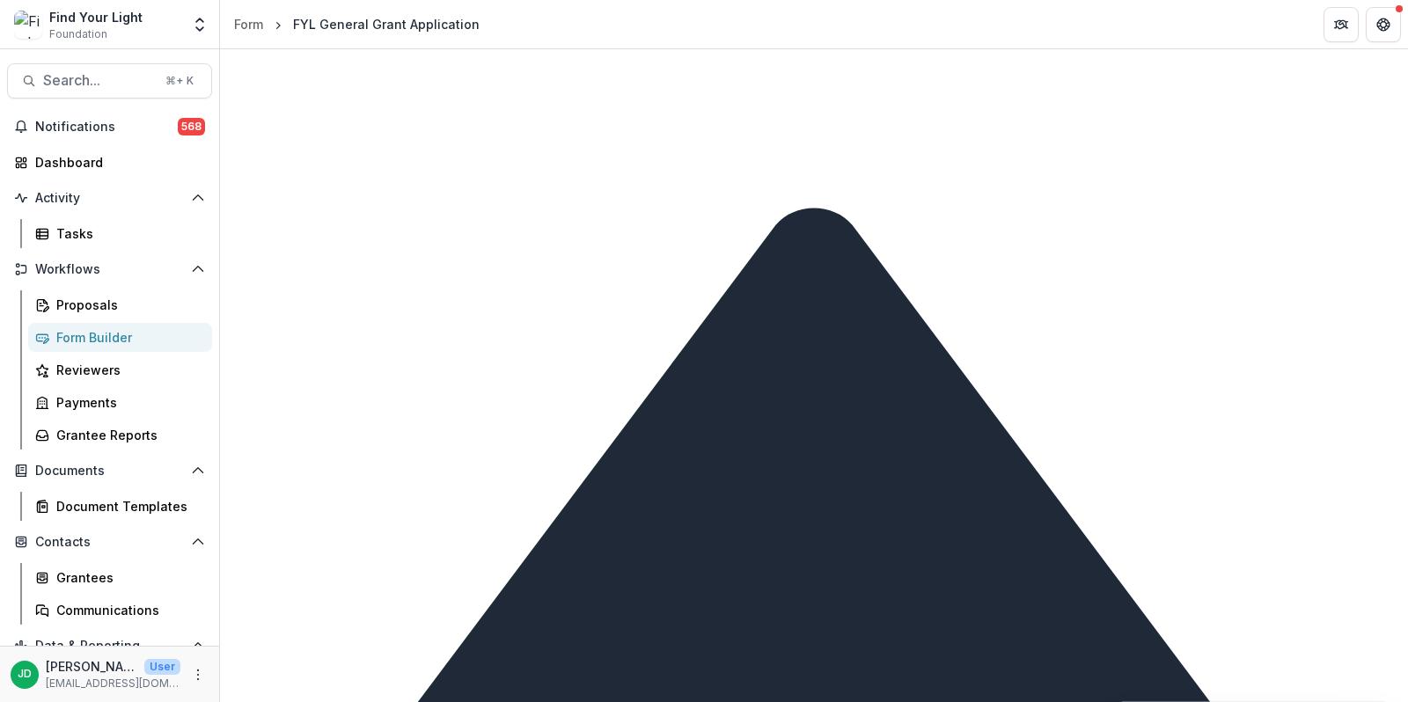
scroll to position [4889, 0]
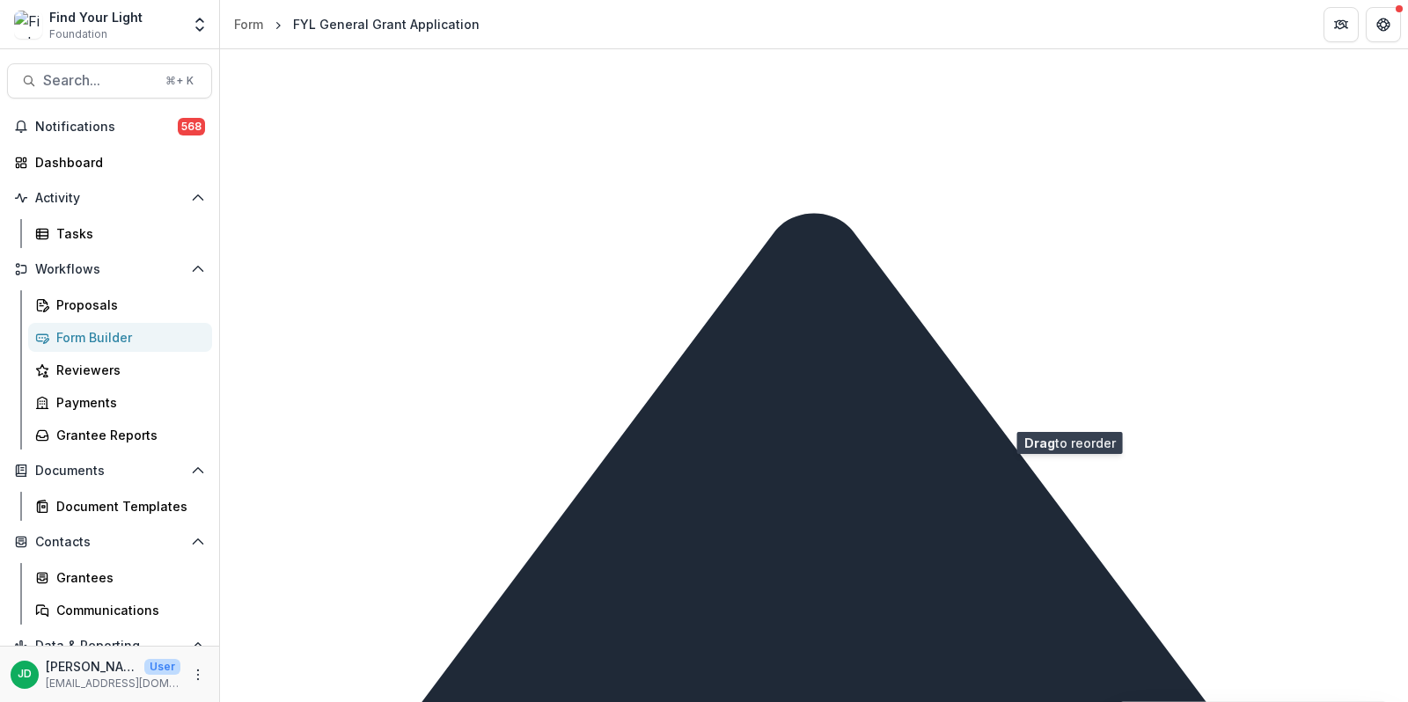
drag, startPoint x: 1073, startPoint y: 437, endPoint x: 1074, endPoint y: 399, distance: 38.7
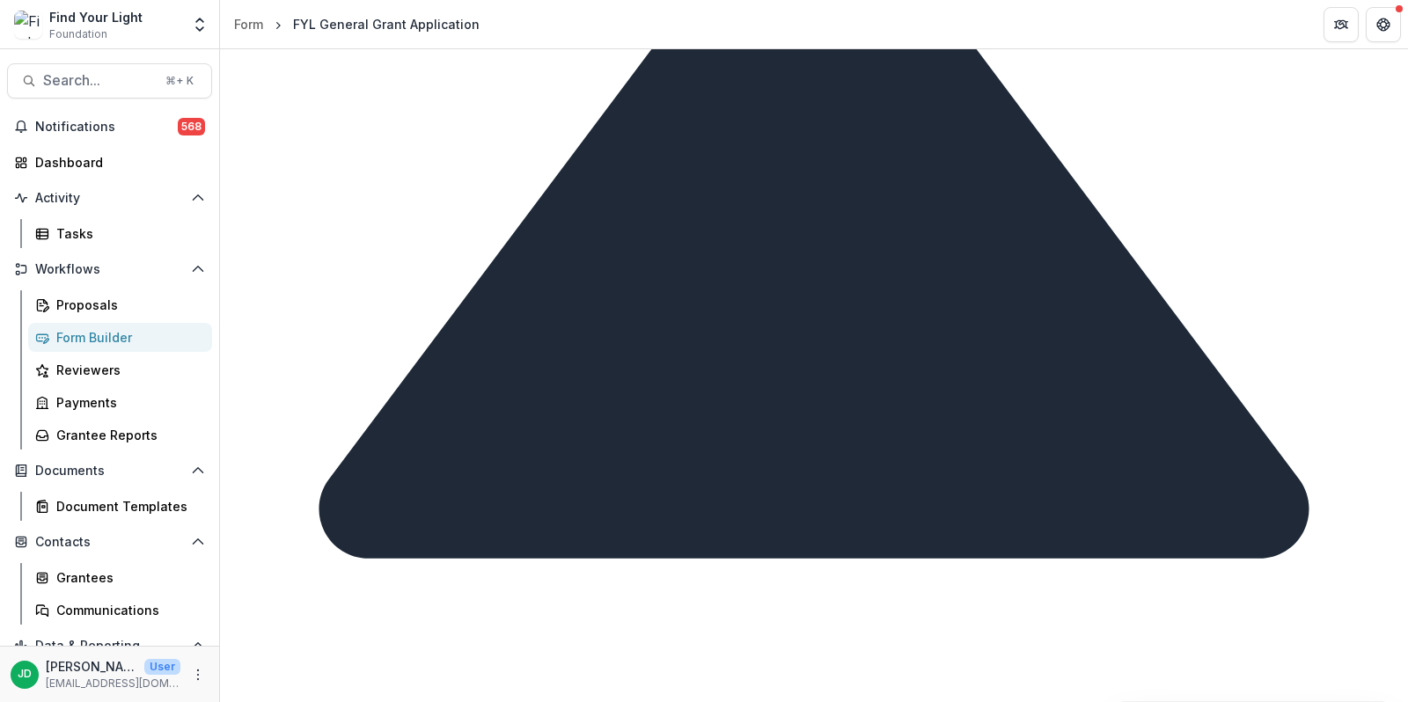
scroll to position [4758, 0]
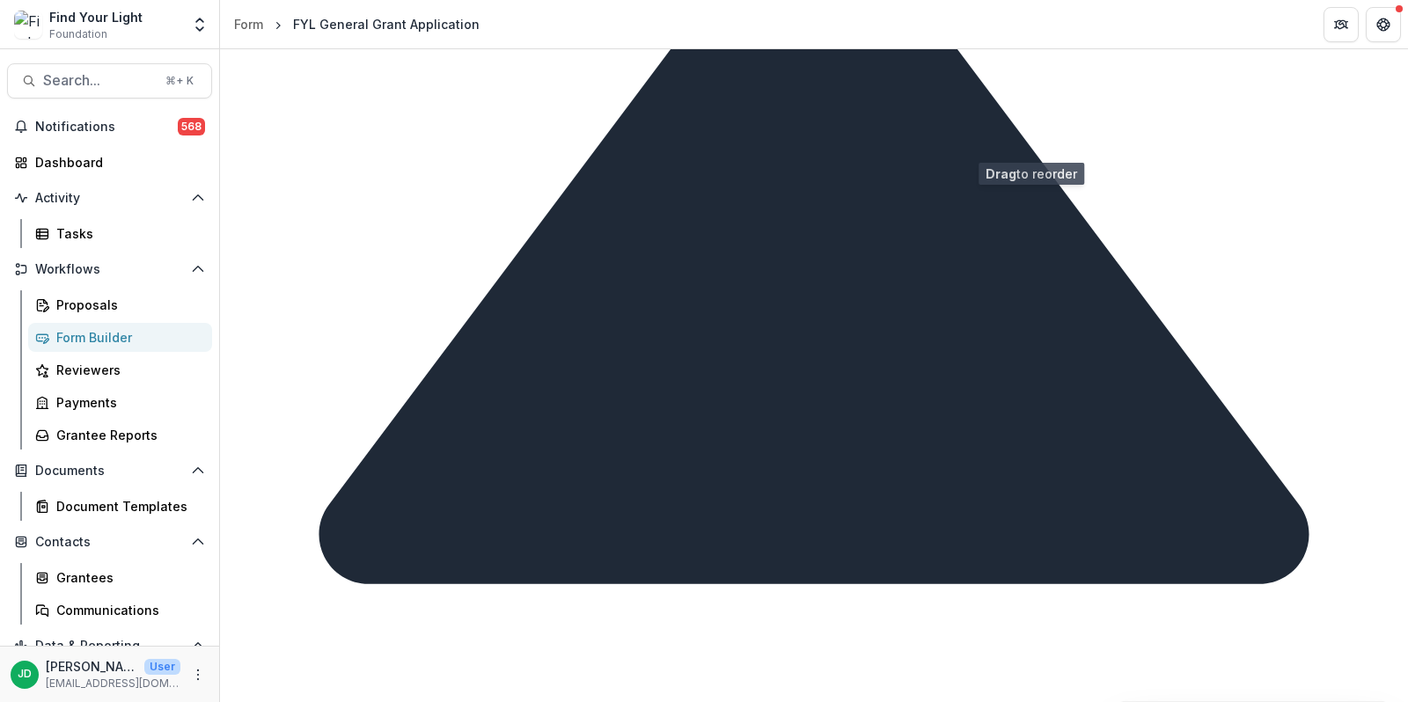
drag, startPoint x: 1072, startPoint y: 562, endPoint x: 1035, endPoint y: 145, distance: 418.8
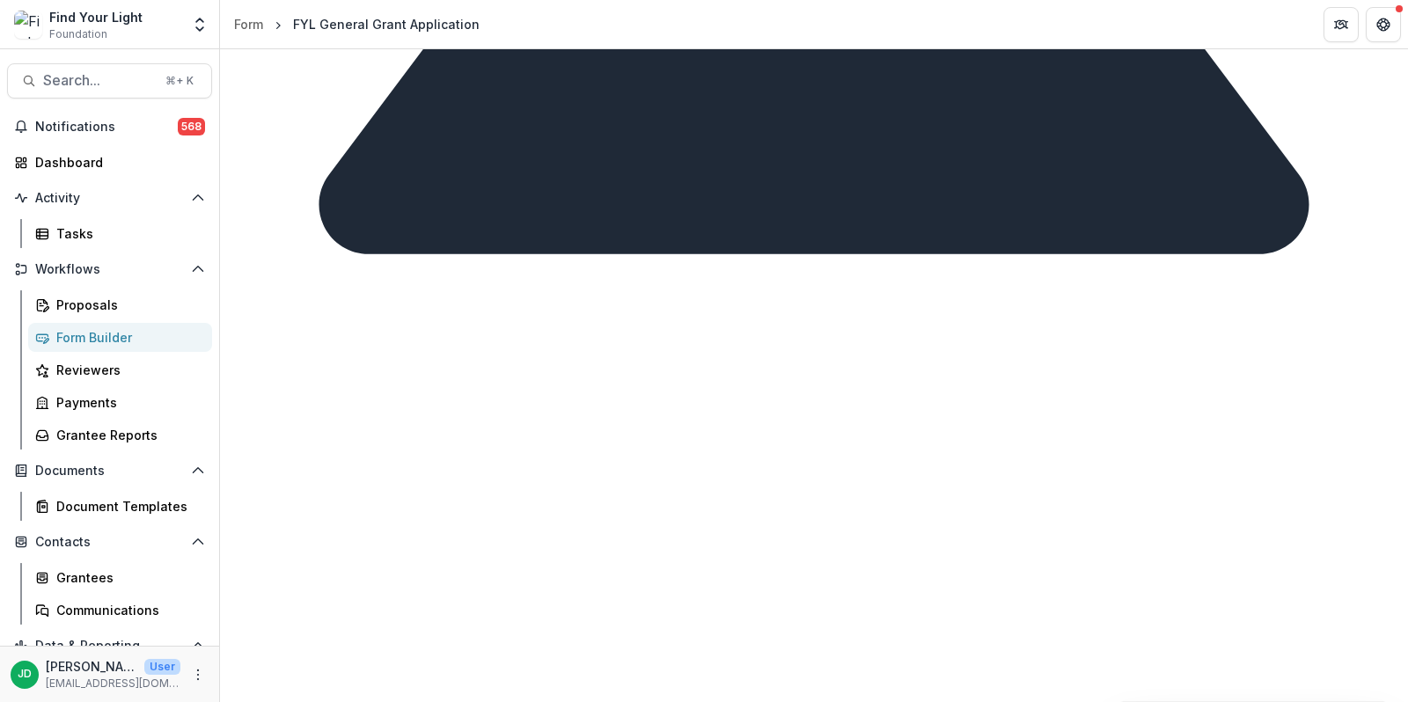
scroll to position [4714, 0]
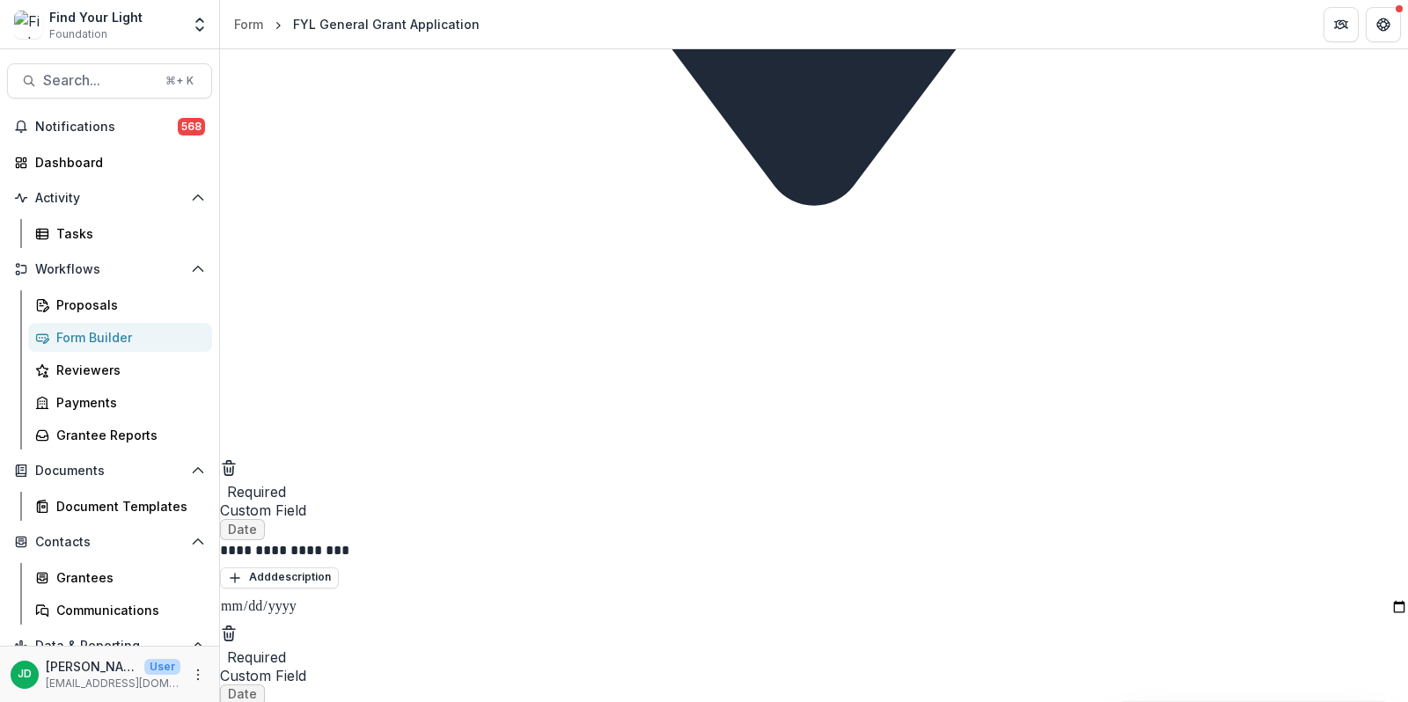
scroll to position [5968, 0]
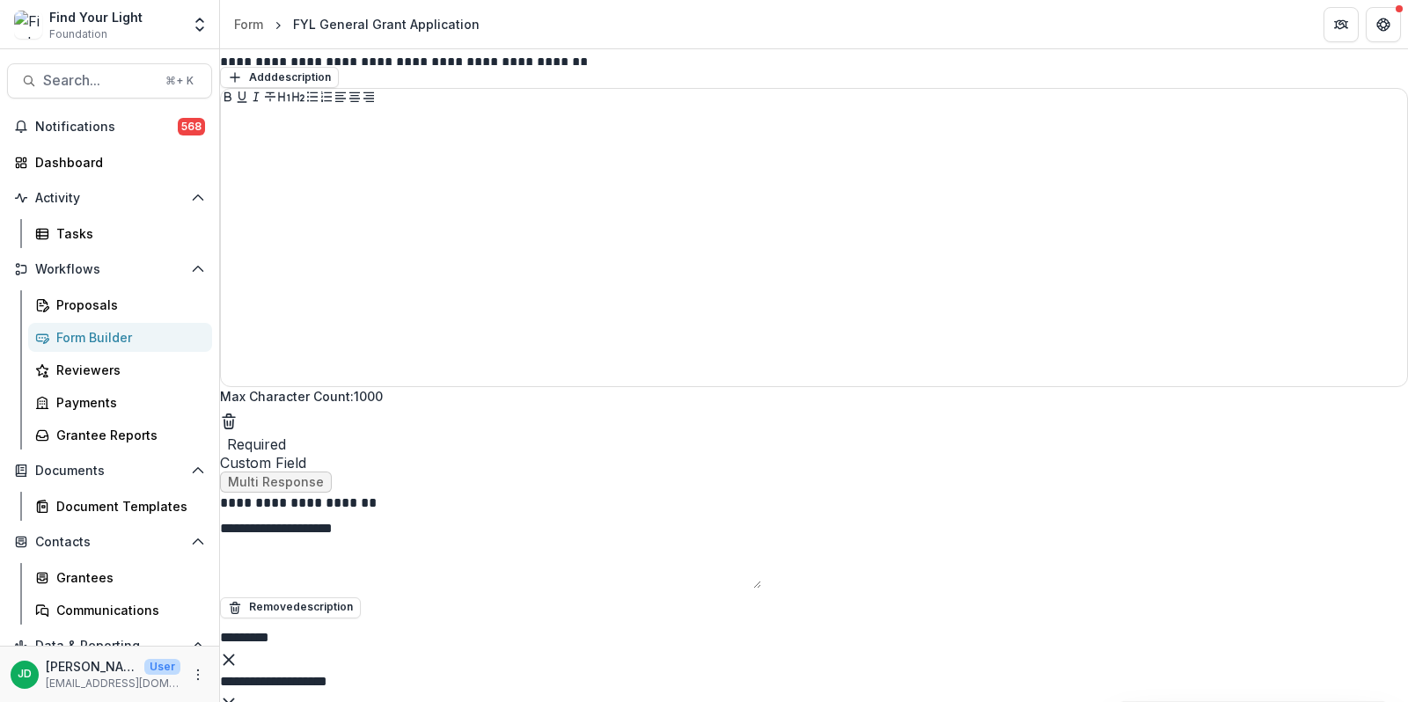
scroll to position [6769, 0]
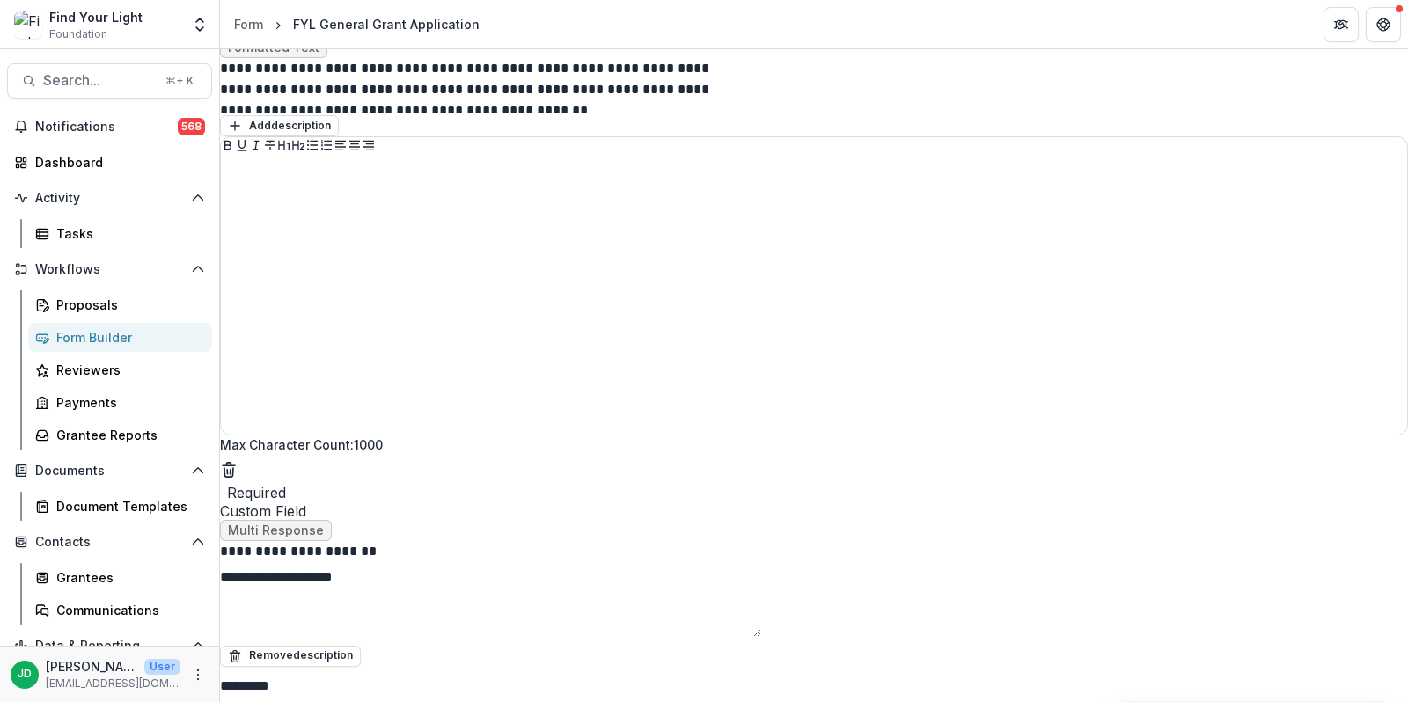
drag, startPoint x: 792, startPoint y: 240, endPoint x: 743, endPoint y: 244, distance: 49.4
drag, startPoint x: 549, startPoint y: 242, endPoint x: 735, endPoint y: 232, distance: 185.9
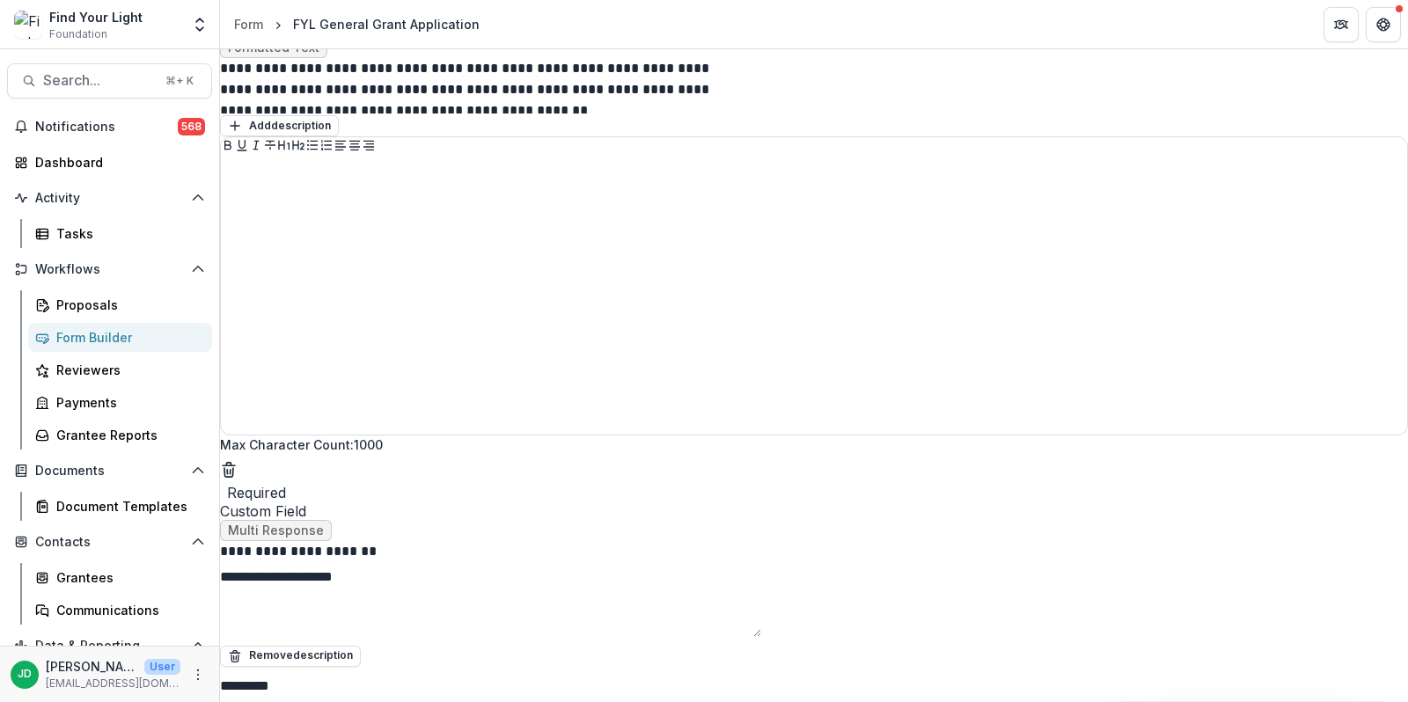
drag, startPoint x: 824, startPoint y: 238, endPoint x: 776, endPoint y: 238, distance: 47.5
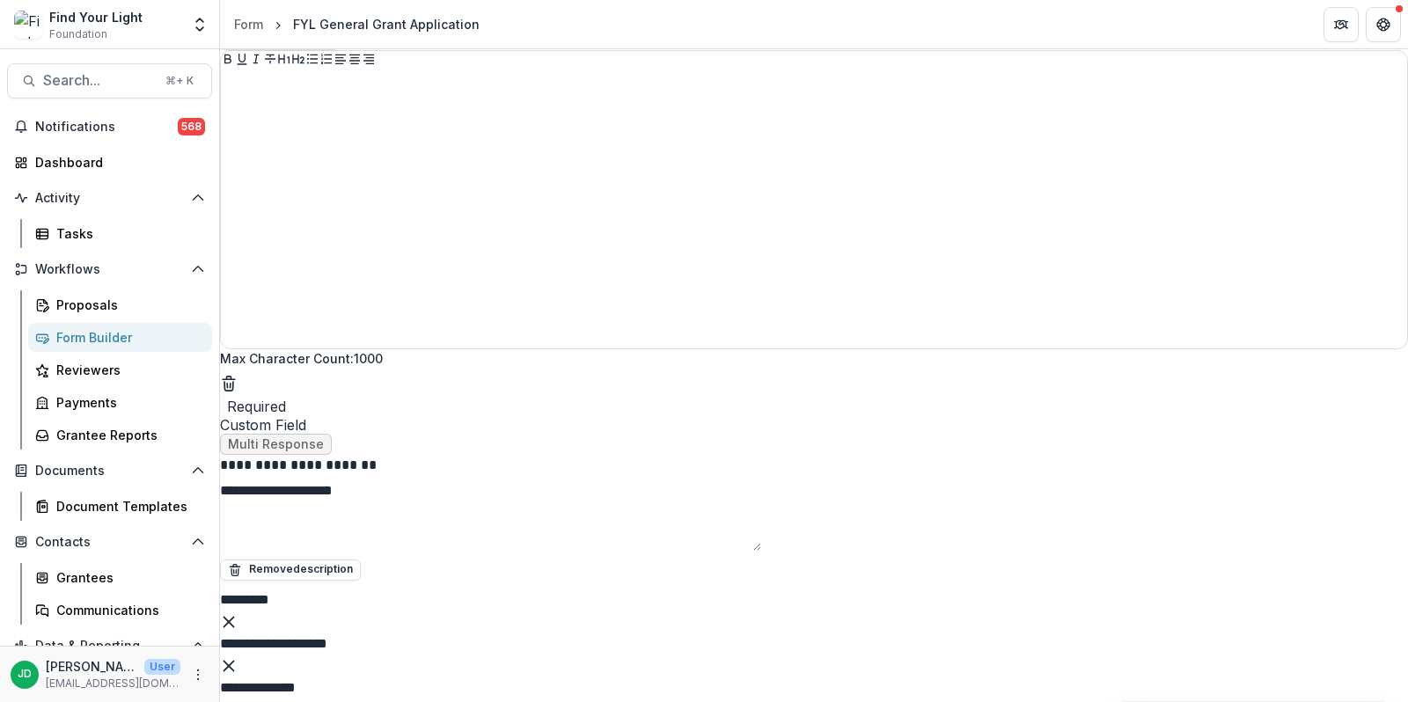
scroll to position [6836, 0]
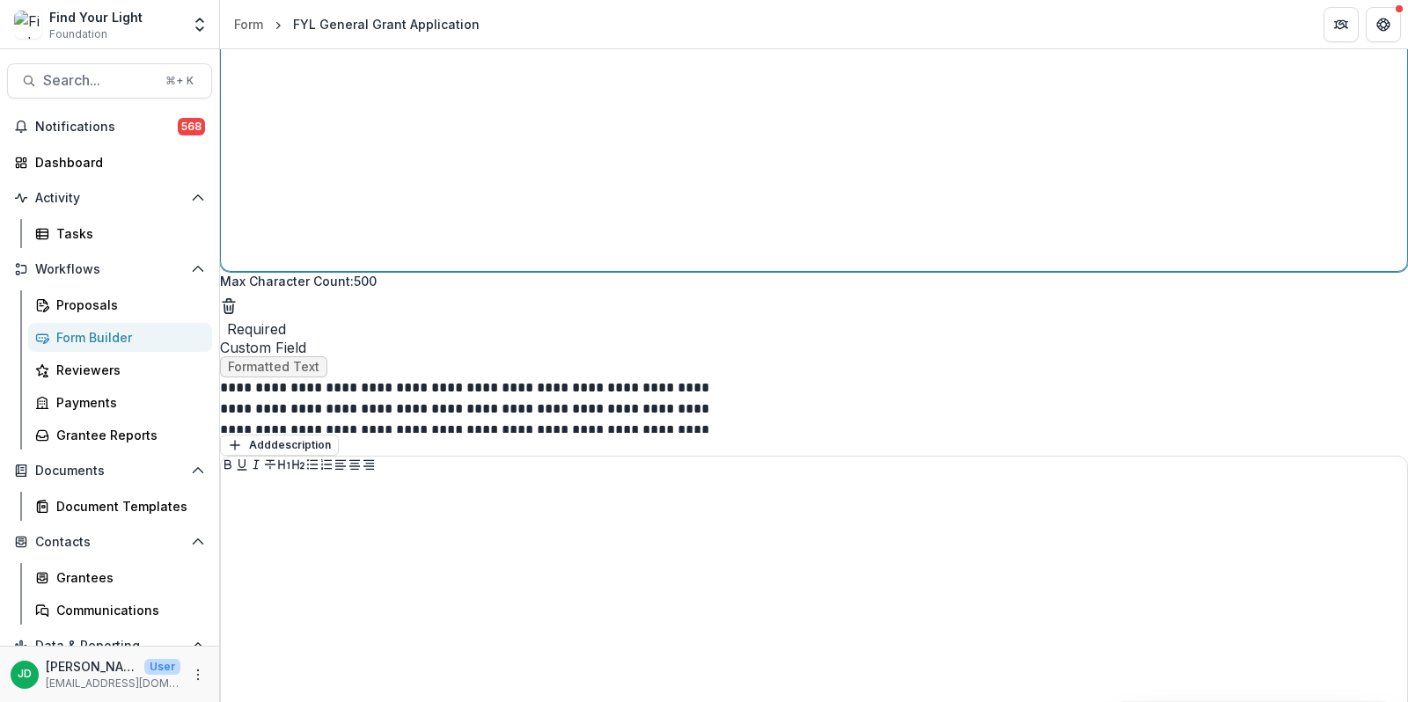
scroll to position [7993, 0]
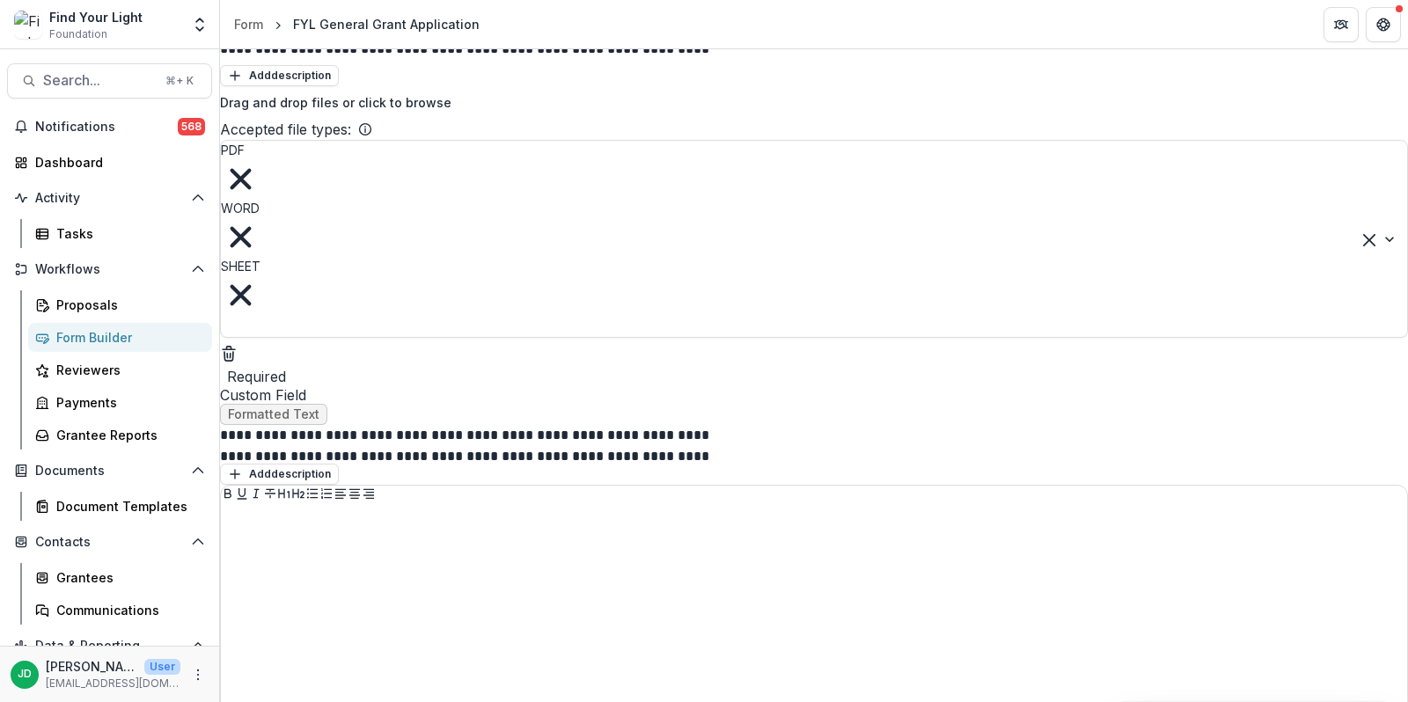
scroll to position [10680, 0]
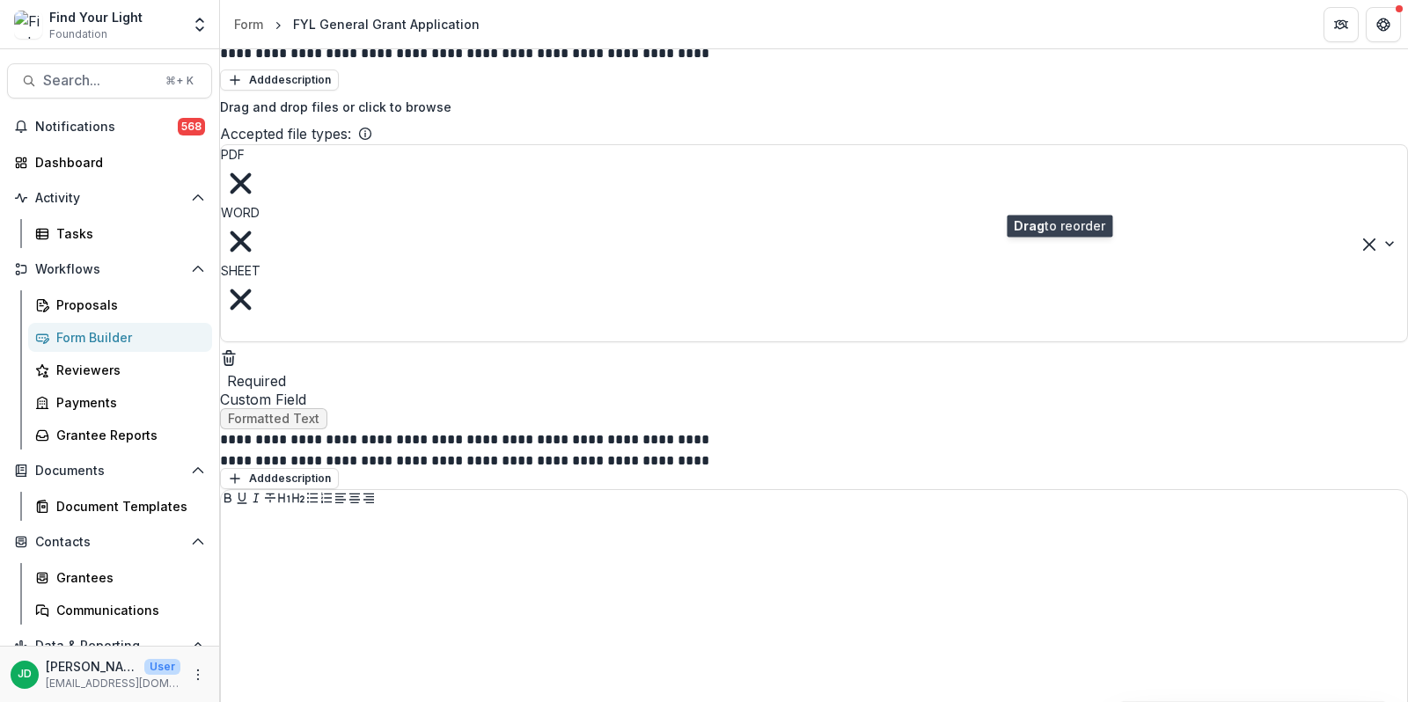
drag, startPoint x: 1067, startPoint y: 589, endPoint x: 1058, endPoint y: 196, distance: 392.6
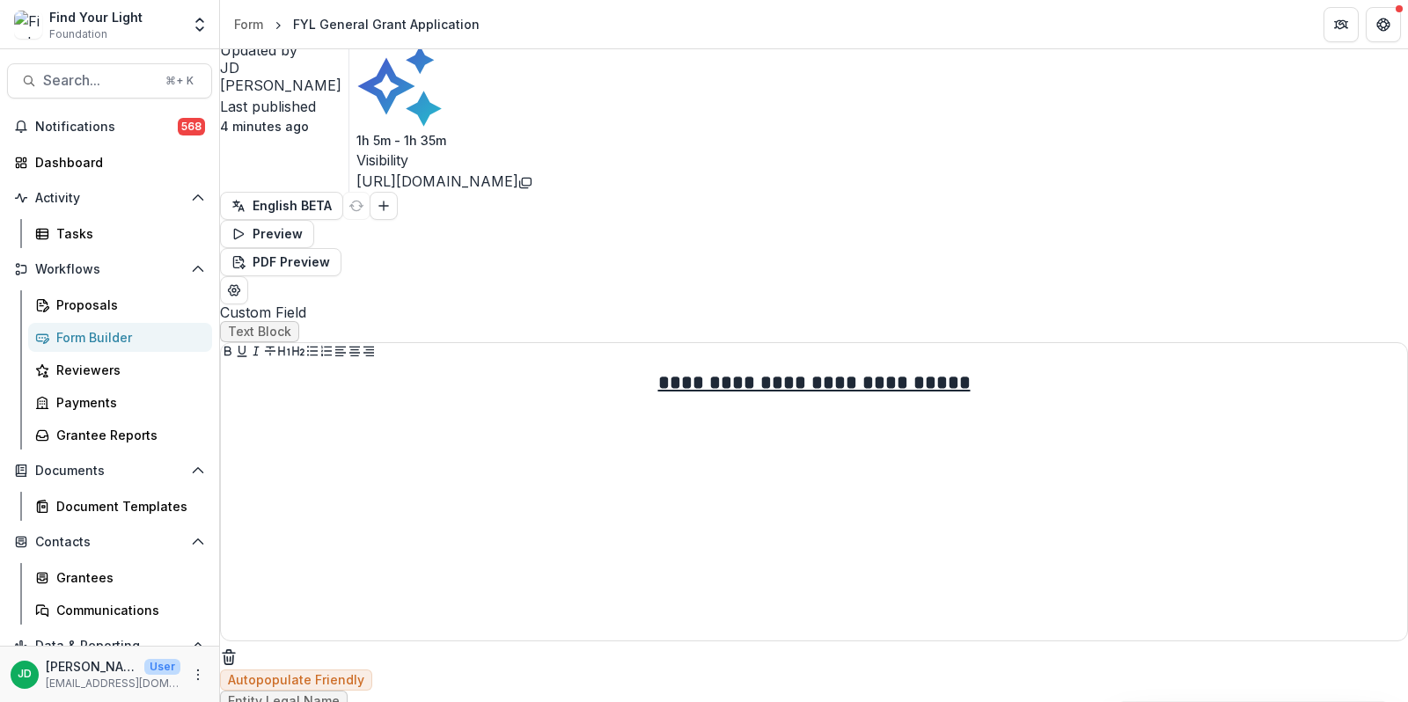
scroll to position [0, 0]
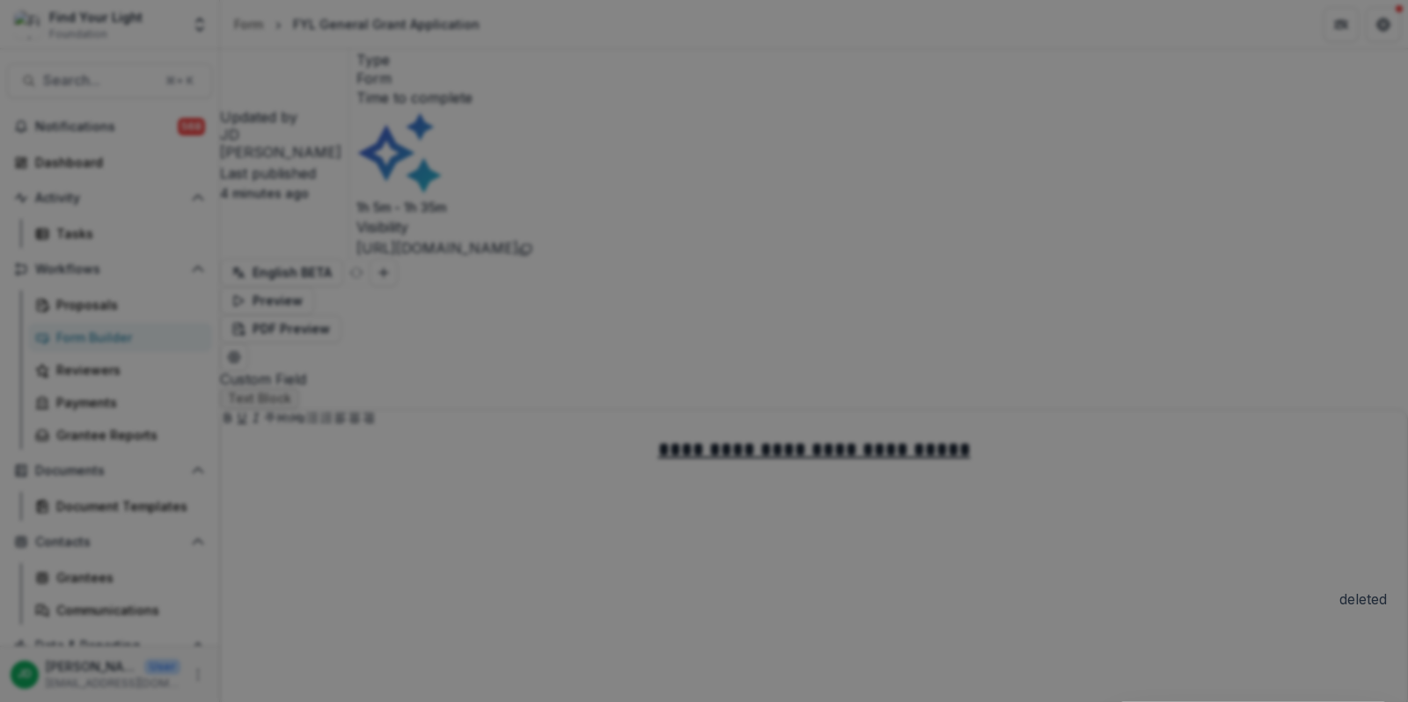
scroll to position [3273, 0]
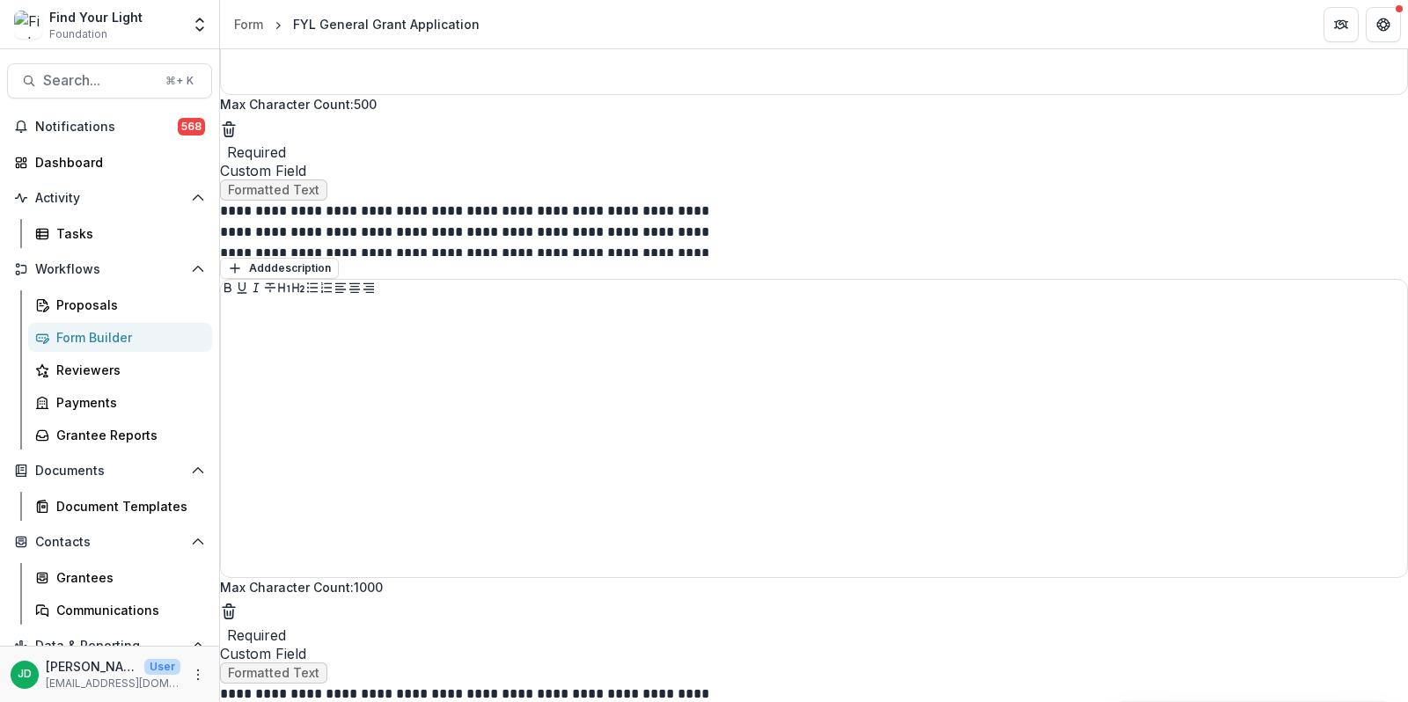
scroll to position [8212, 0]
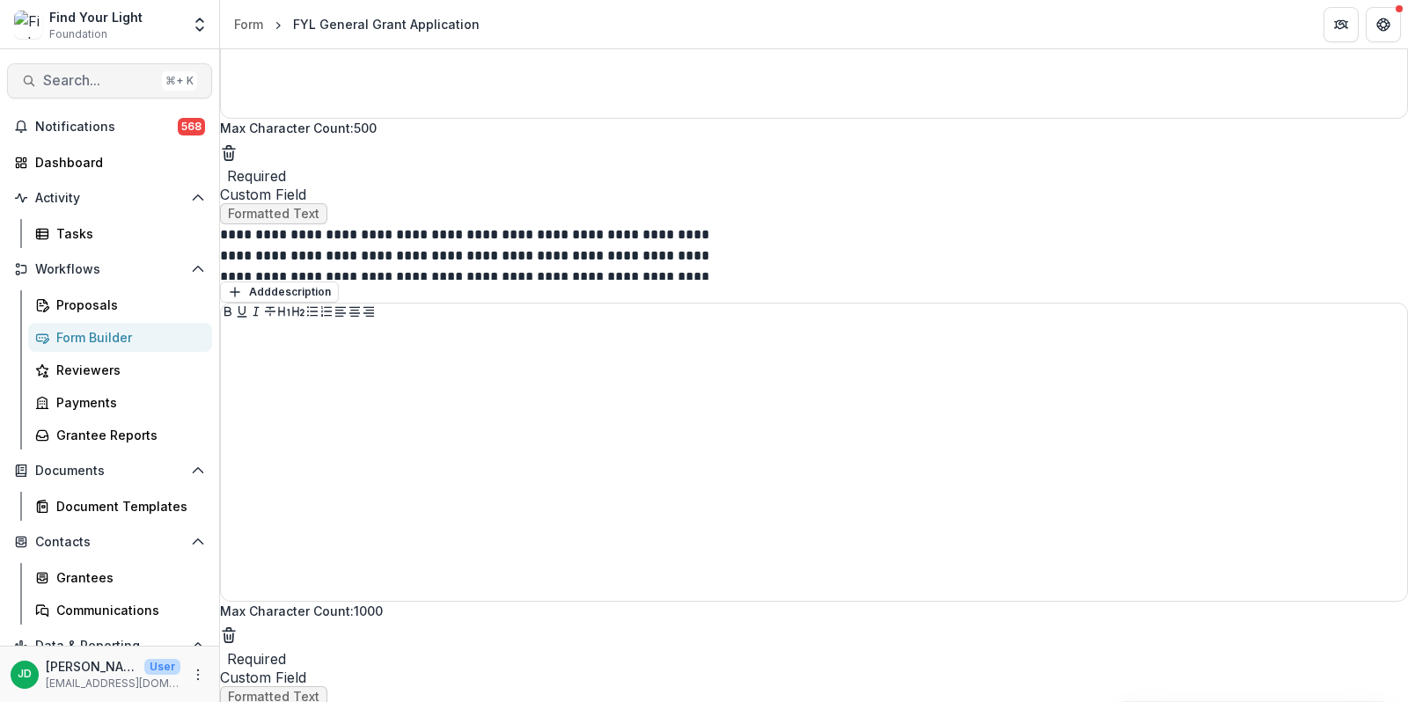
click at [67, 86] on span "Search..." at bounding box center [99, 80] width 112 height 17
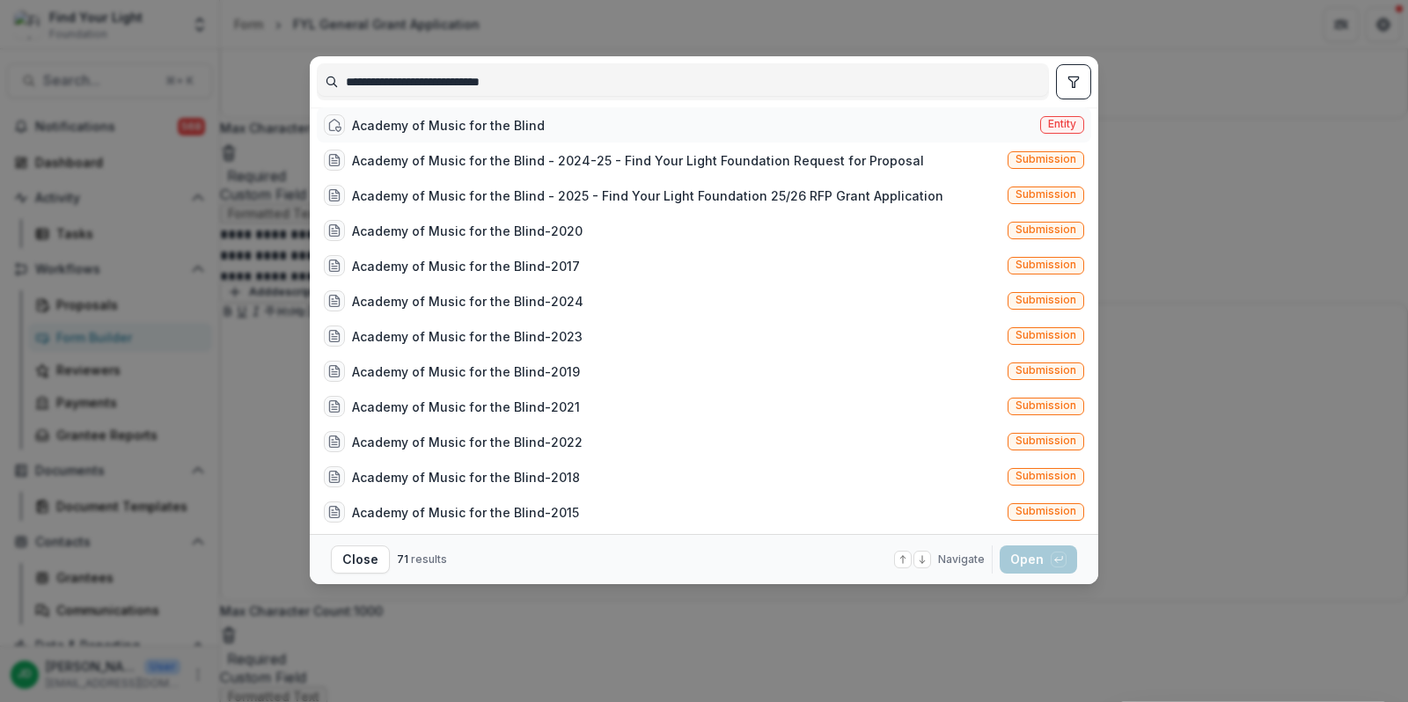
type input "**********"
click at [420, 131] on div "Academy of Music for the Blind" at bounding box center [448, 125] width 193 height 18
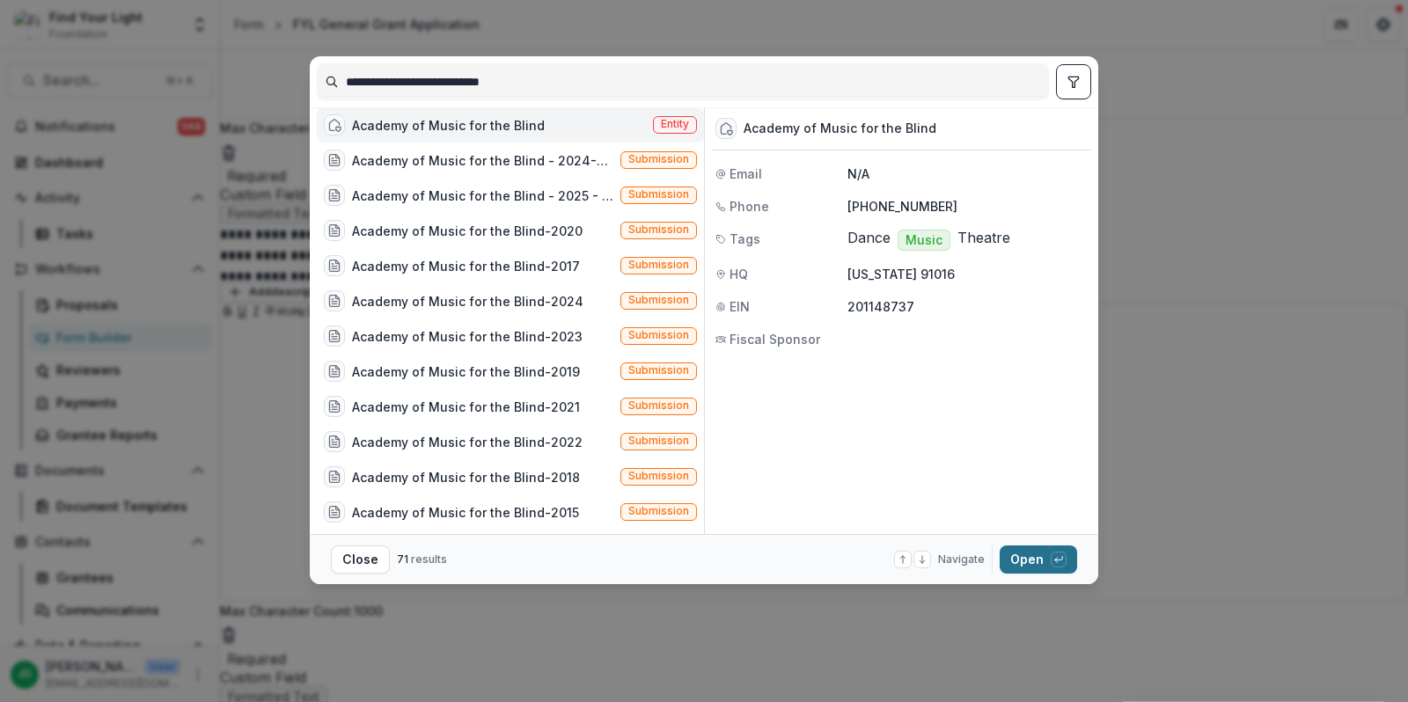
click at [1023, 568] on button "Open with enter key" at bounding box center [1038, 560] width 77 height 28
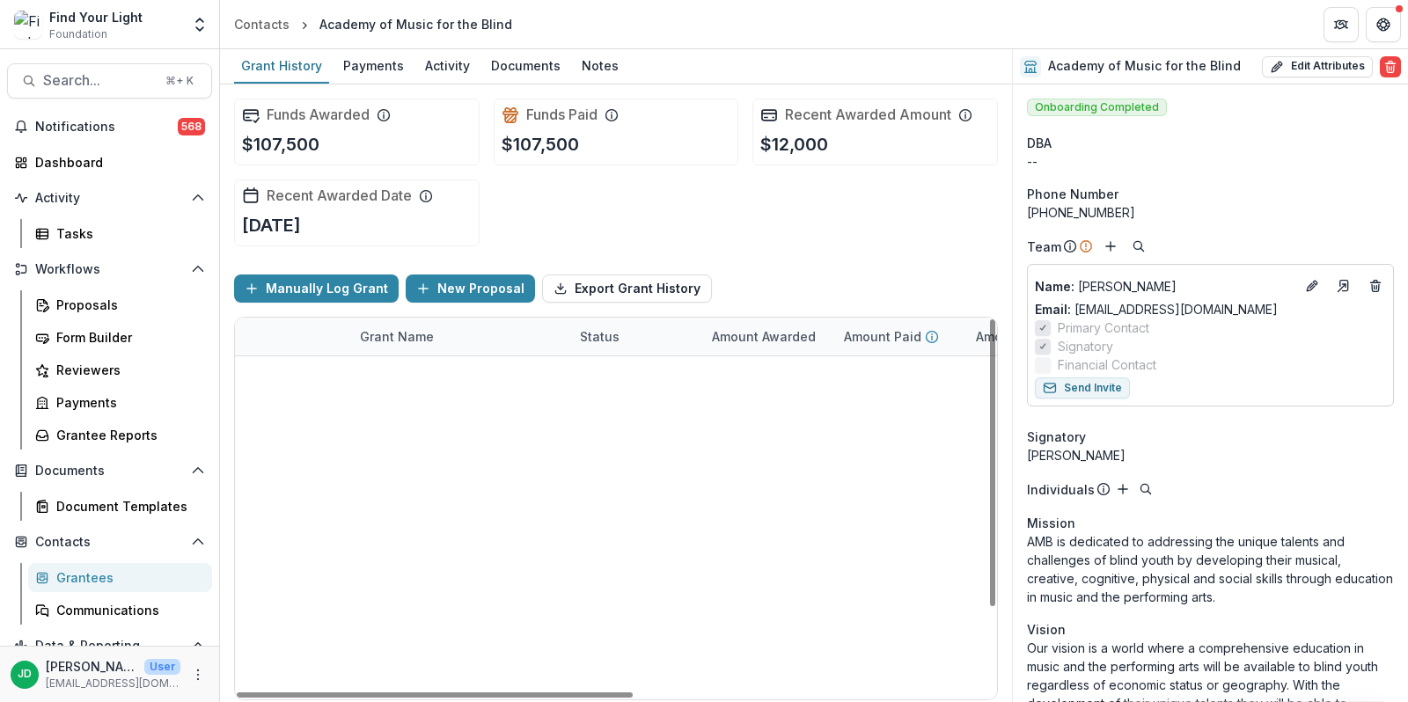
scroll to position [109, 0]
